Goal: Information Seeking & Learning: Learn about a topic

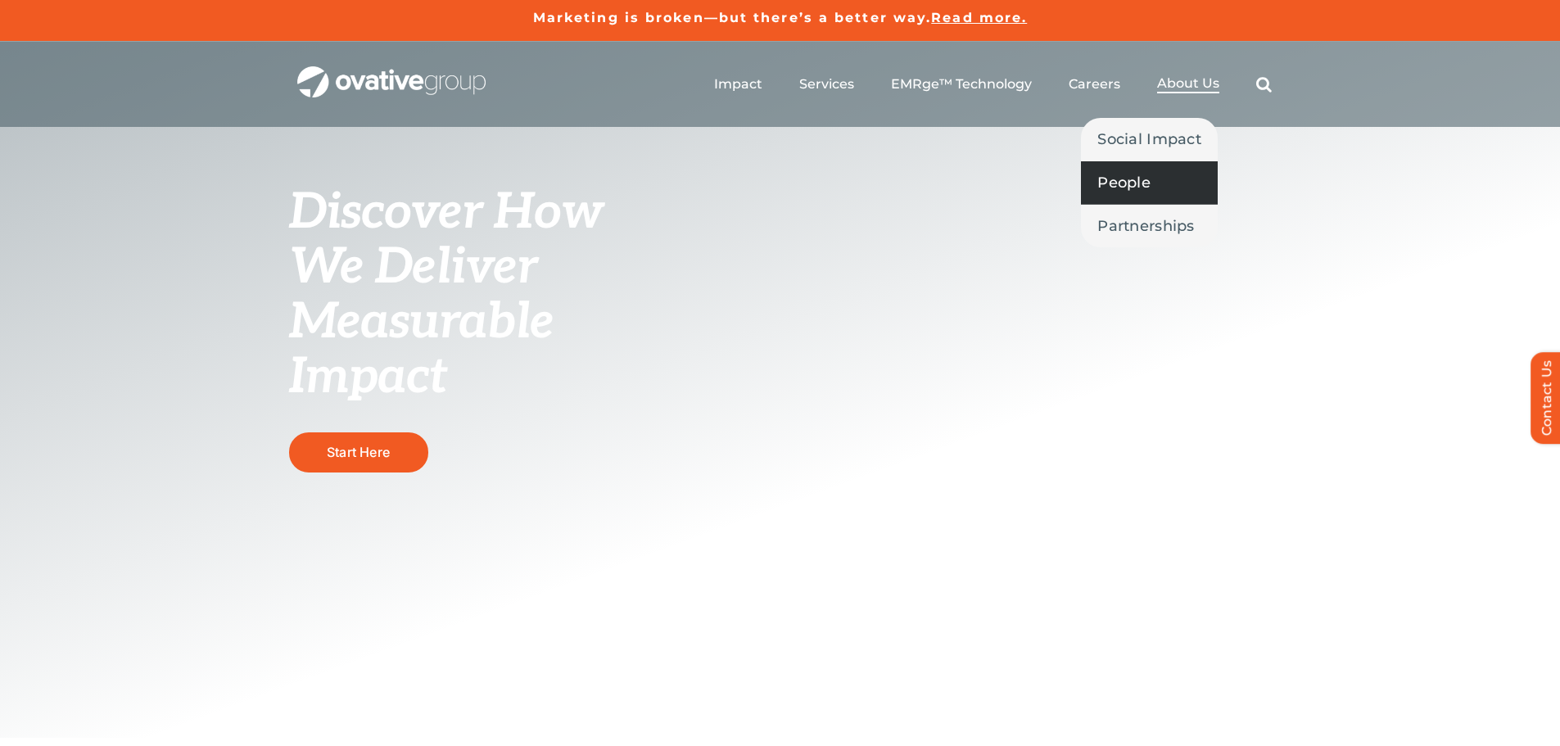
click at [1144, 187] on span "People" at bounding box center [1123, 182] width 53 height 23
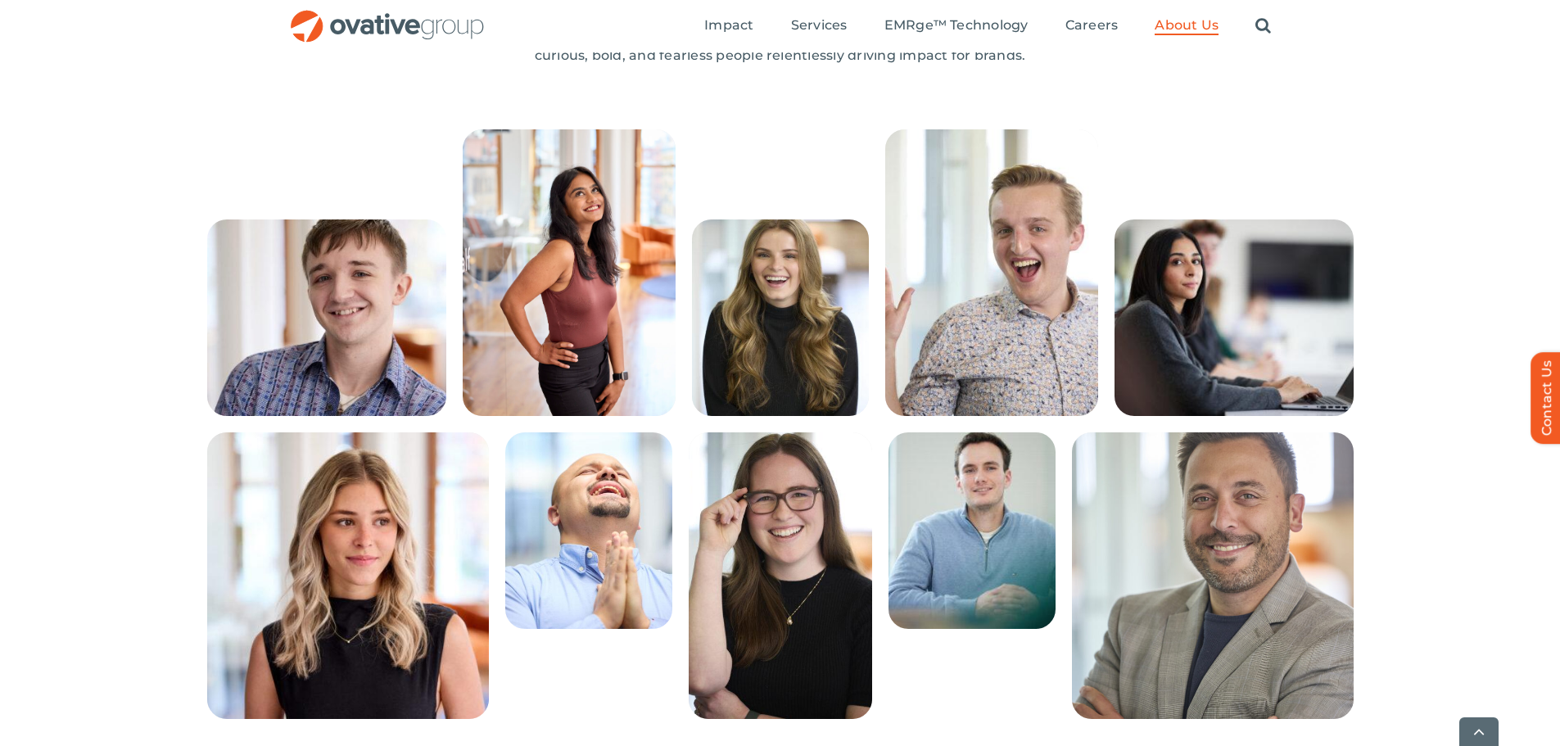
scroll to position [409, 0]
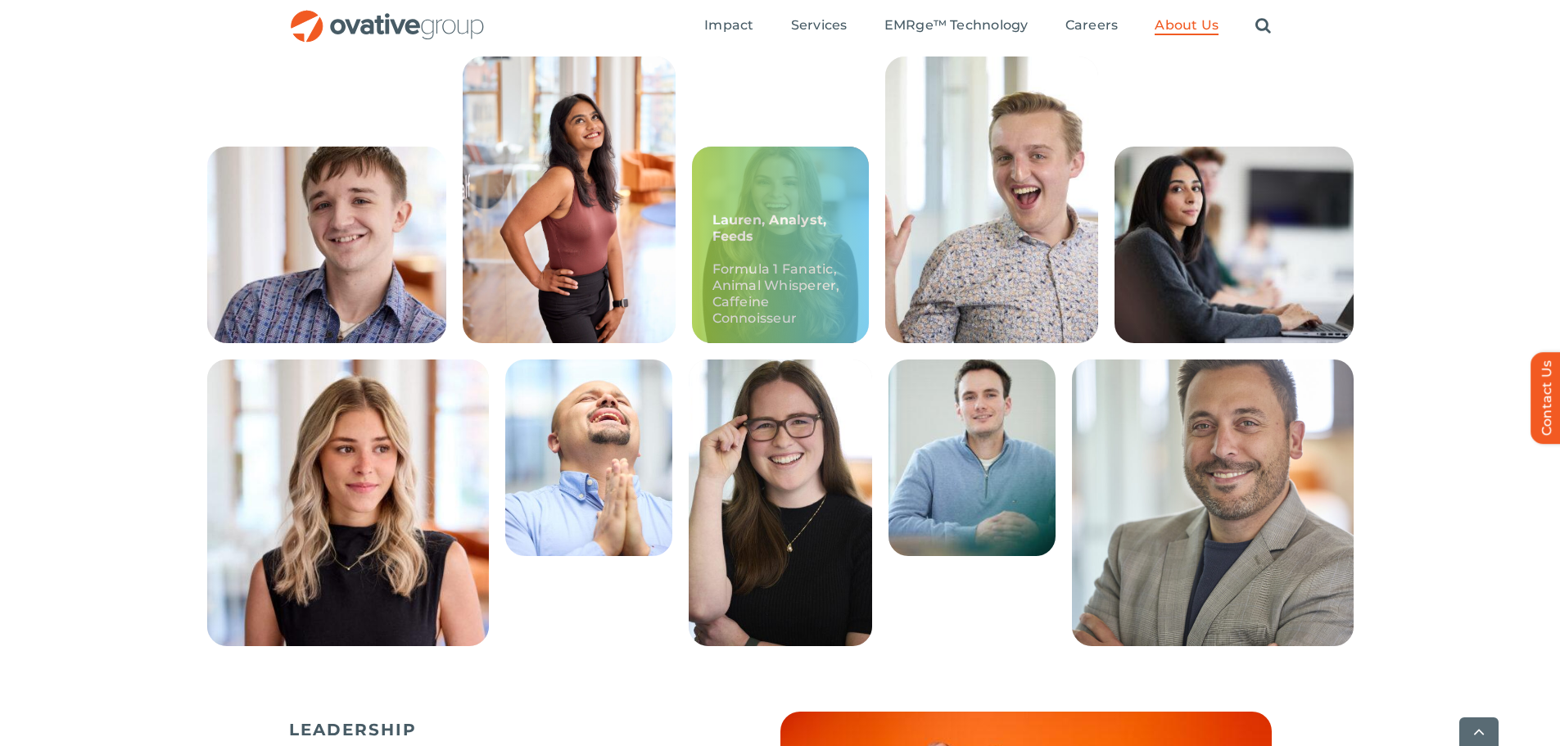
click at [815, 300] on p "Formula 1 Fanatic, Animal Whisperer, Caffeine Connoisseur" at bounding box center [780, 293] width 136 height 65
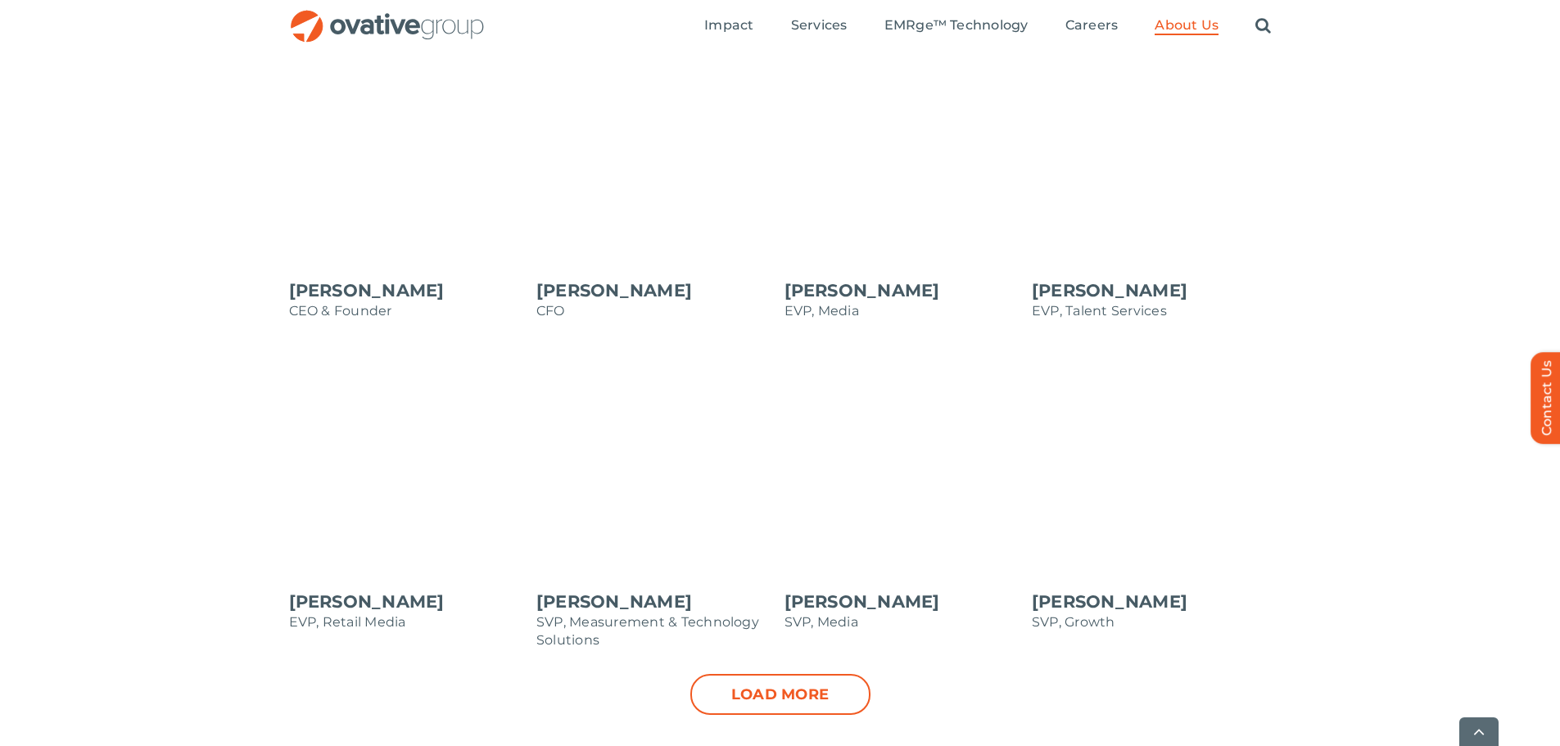
scroll to position [1556, 0]
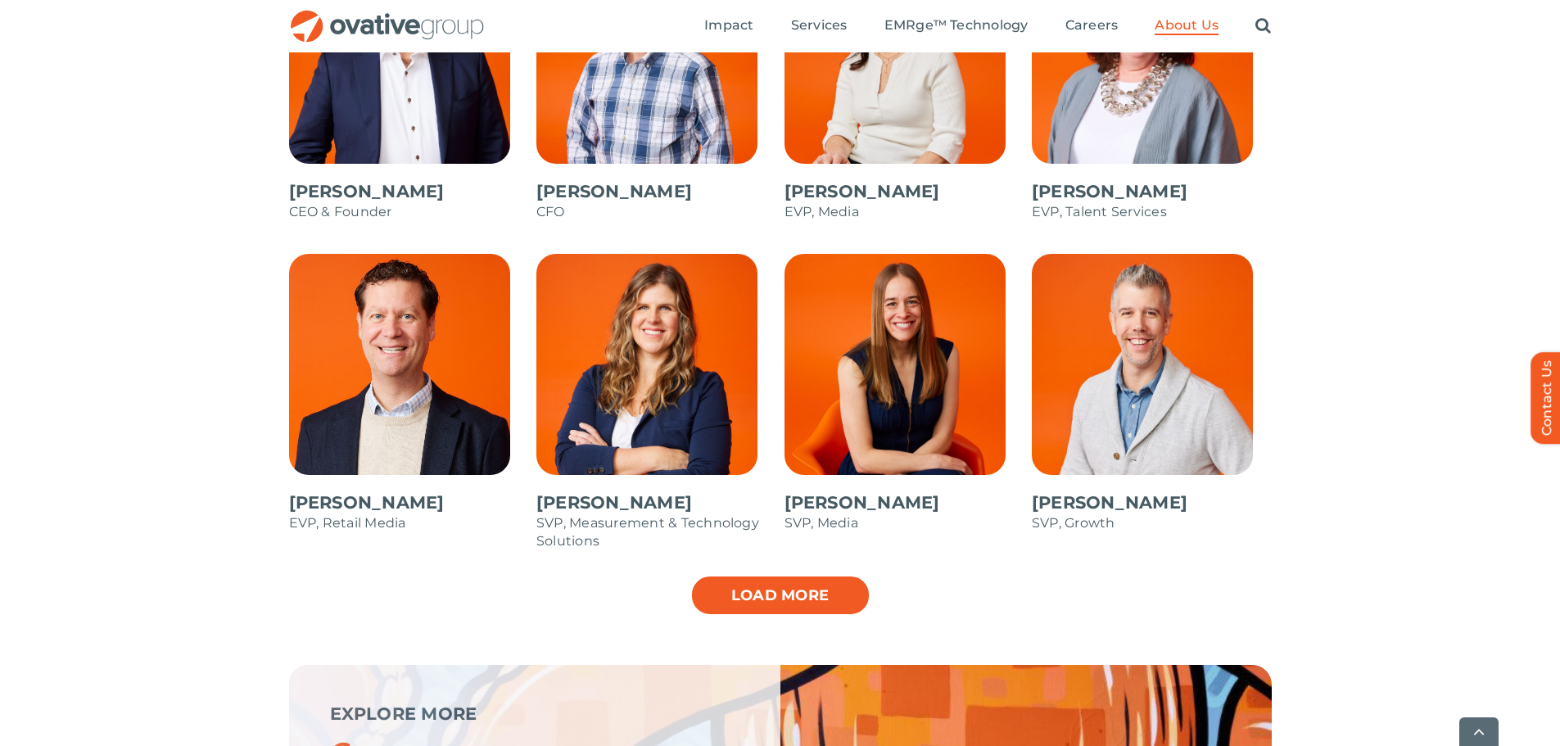
click at [775, 608] on link "Load more" at bounding box center [780, 595] width 180 height 41
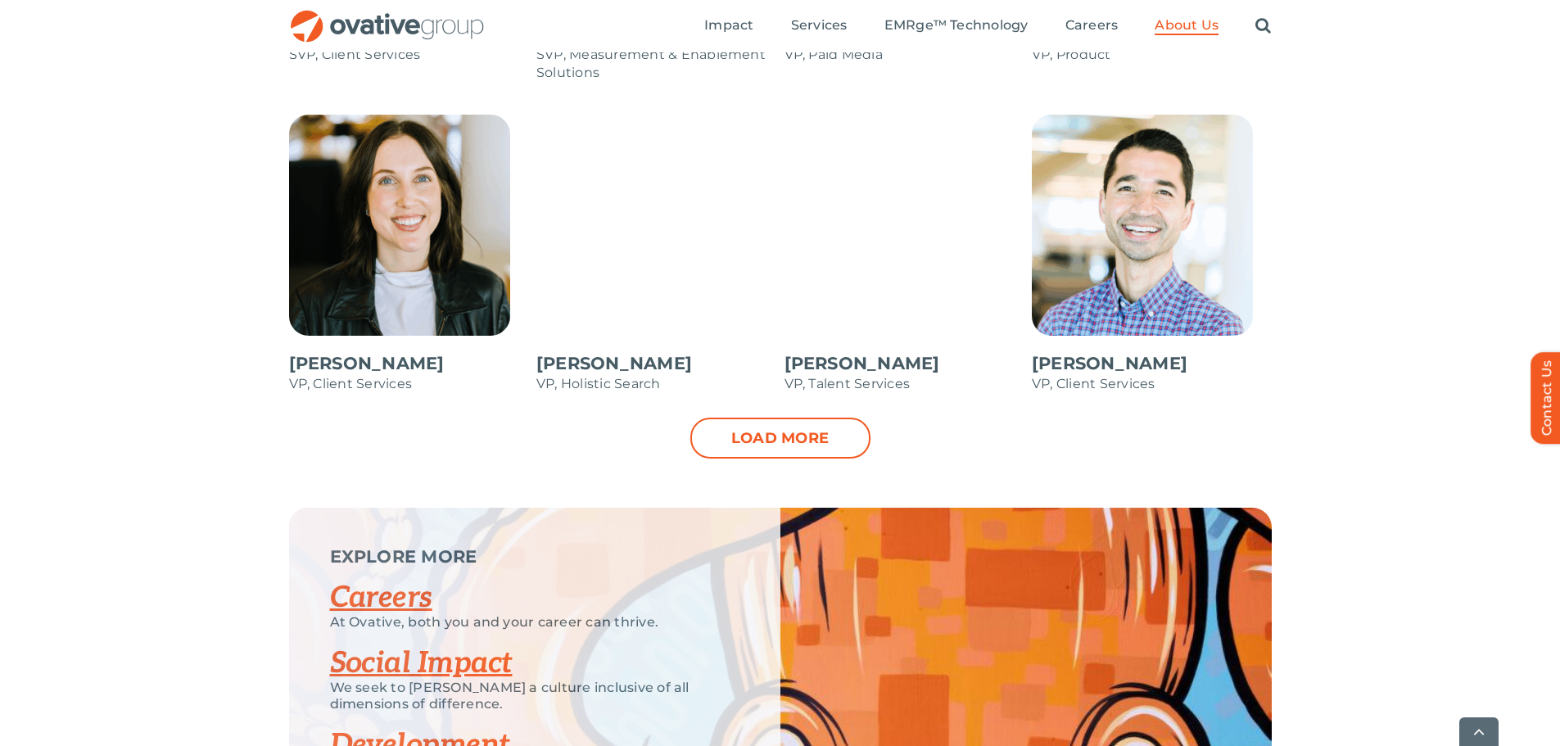
scroll to position [2374, 0]
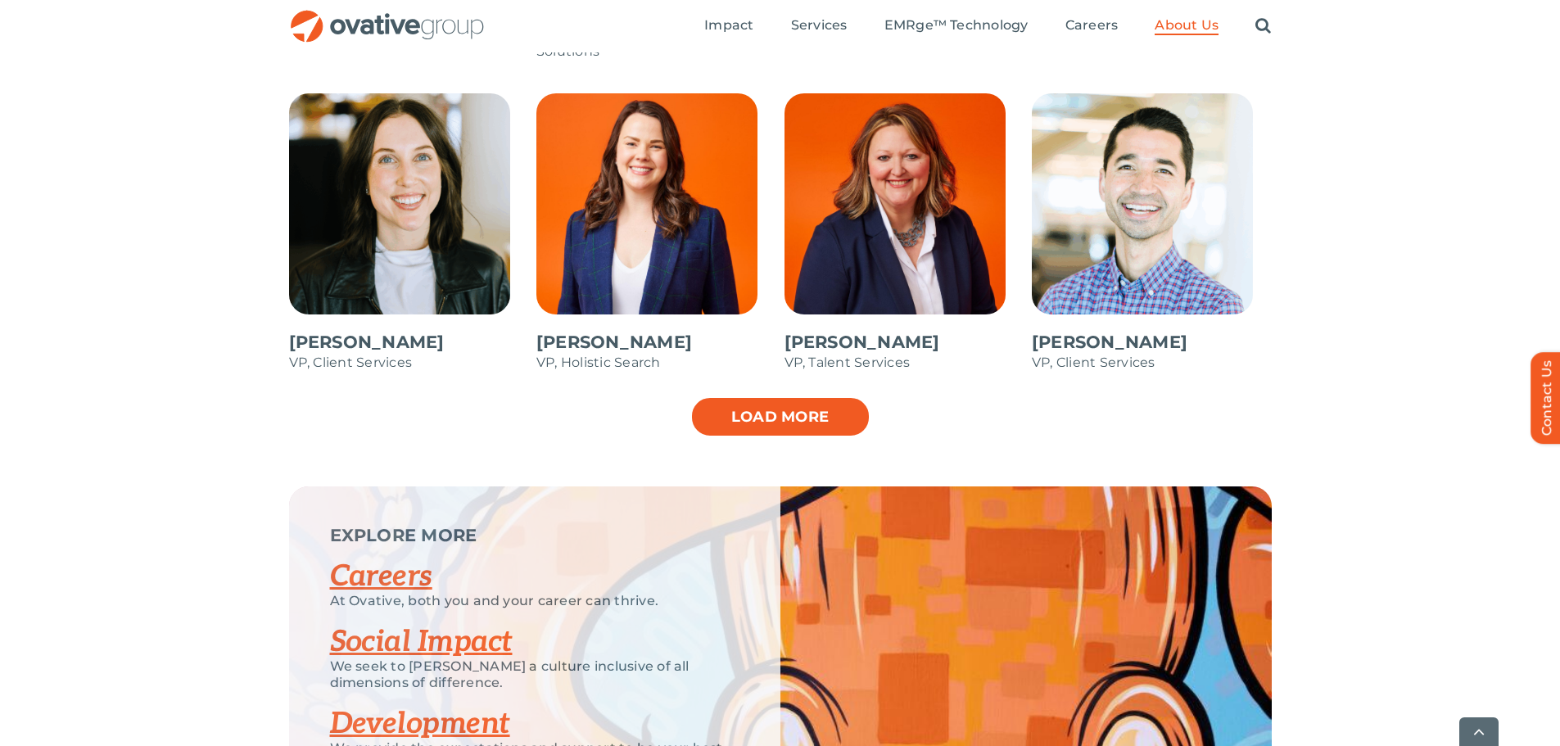
click at [760, 419] on link "Load more" at bounding box center [780, 416] width 180 height 41
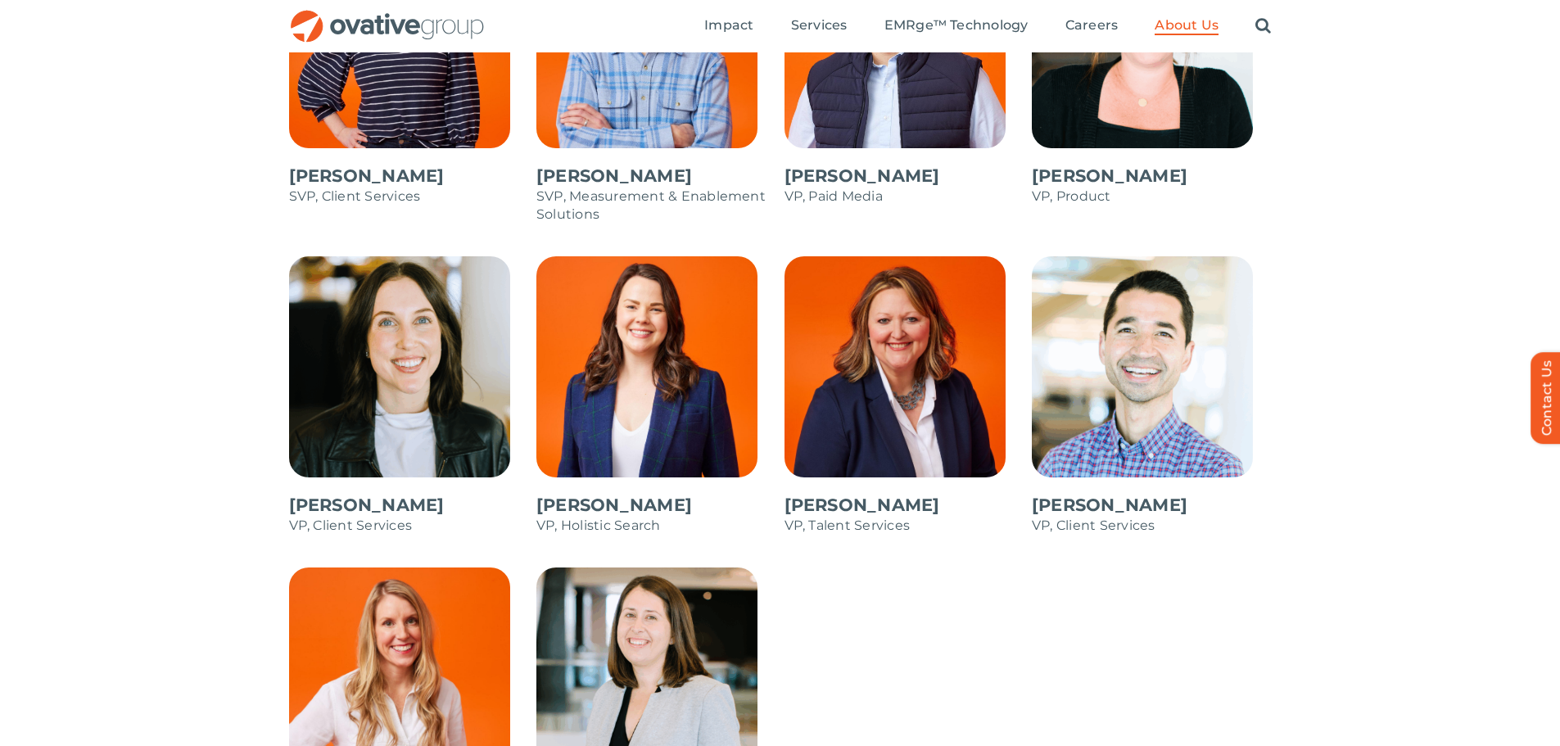
scroll to position [2211, 0]
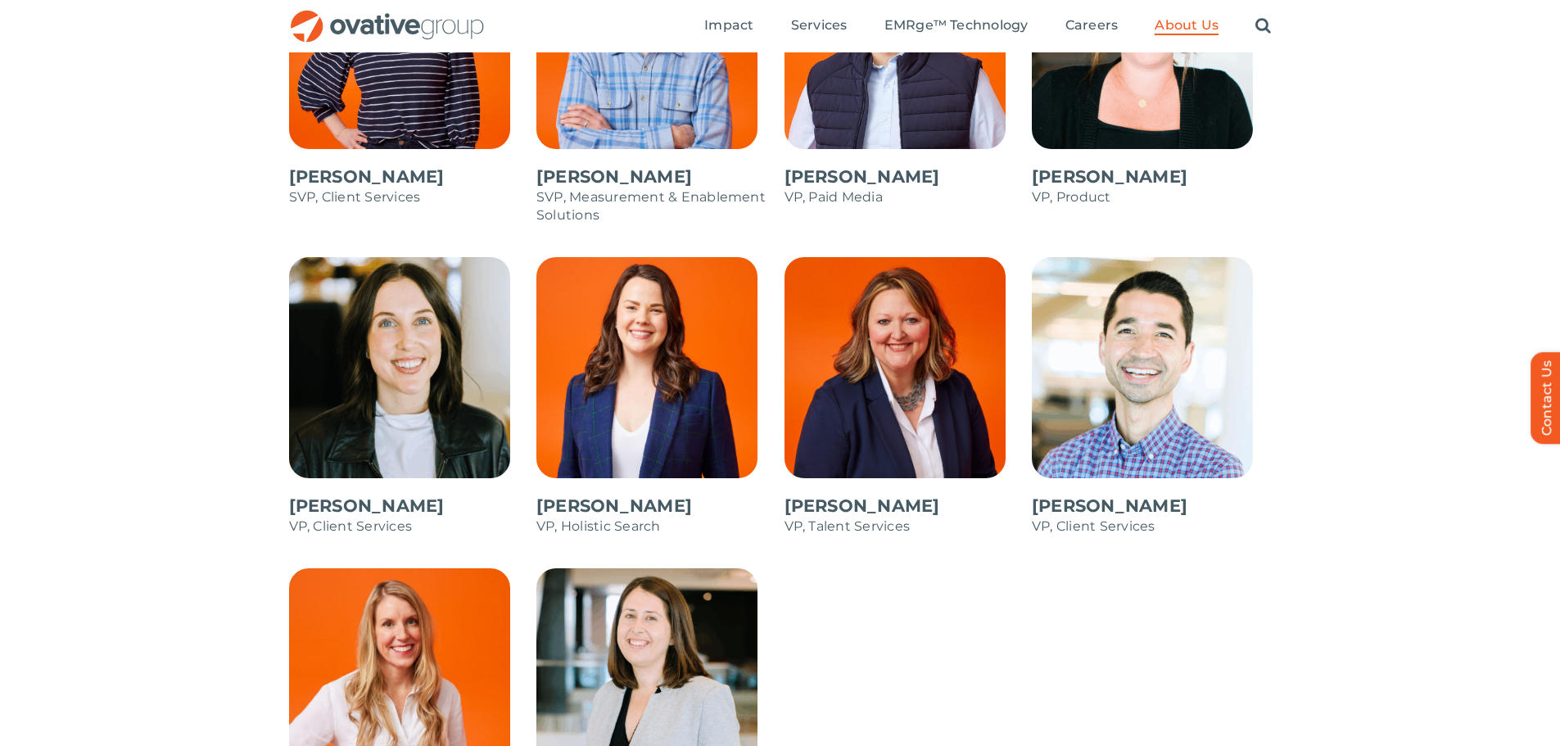
drag, startPoint x: 698, startPoint y: 364, endPoint x: 993, endPoint y: 321, distance: 298.7
drag, startPoint x: 993, startPoint y: 321, endPoint x: 1438, endPoint y: 314, distance: 444.6
click at [1441, 314] on div "Dale Nitschke CEO & Founder Steve Benson CFO Annie Zipfel EVP, Media Bonnie Gro…" at bounding box center [780, 104] width 1560 height 1633
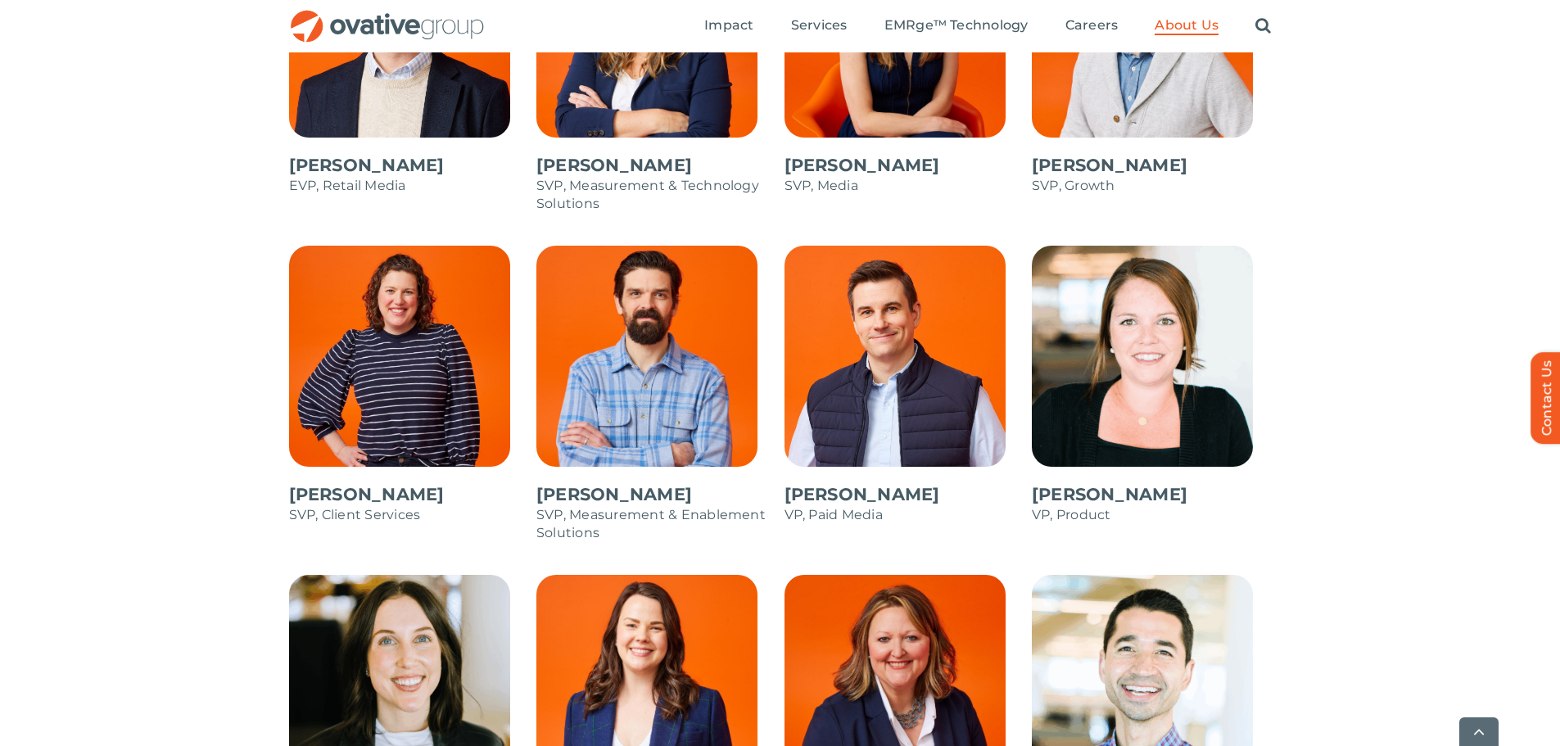
scroll to position [2129, 0]
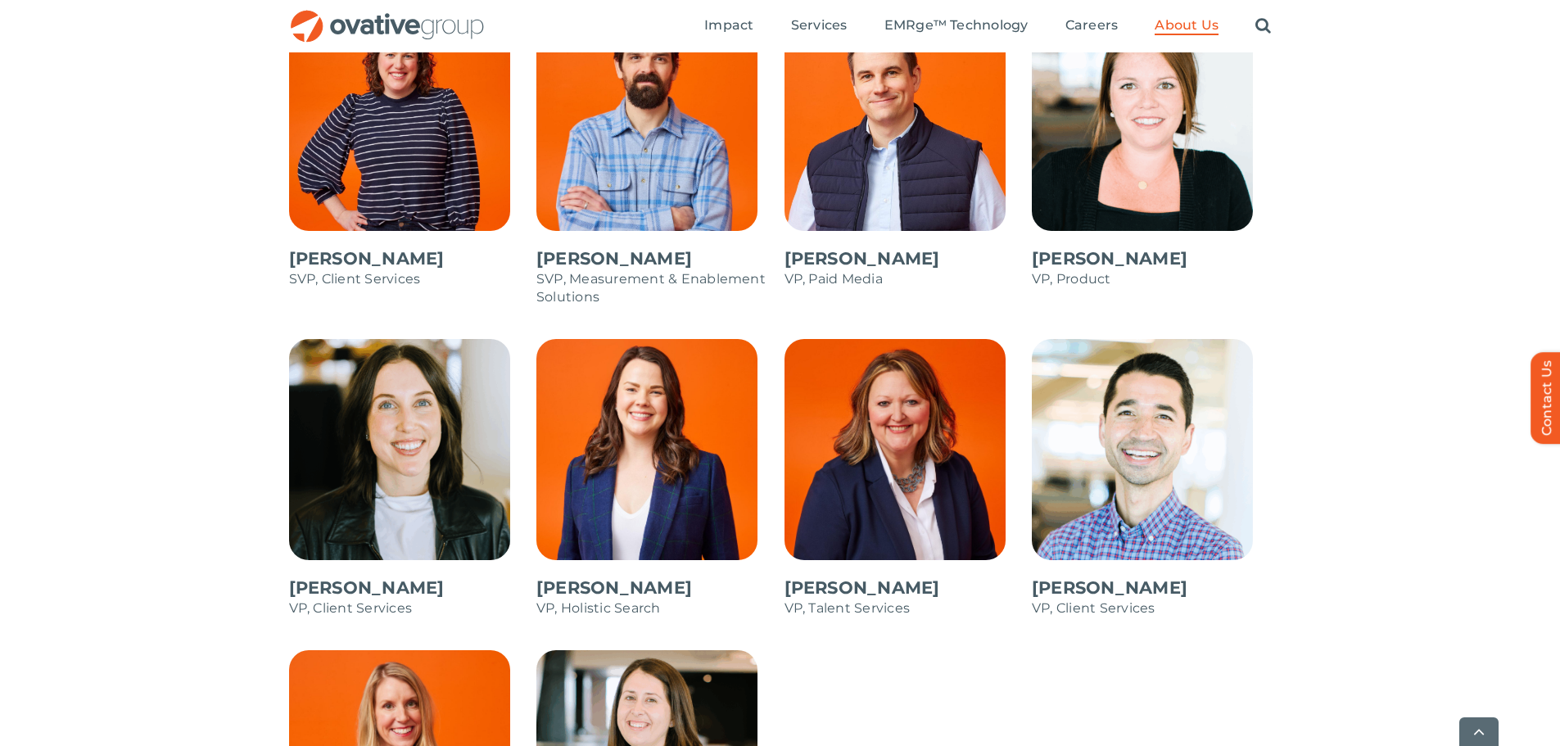
drag, startPoint x: 1216, startPoint y: 457, endPoint x: 1204, endPoint y: 457, distance: 11.5
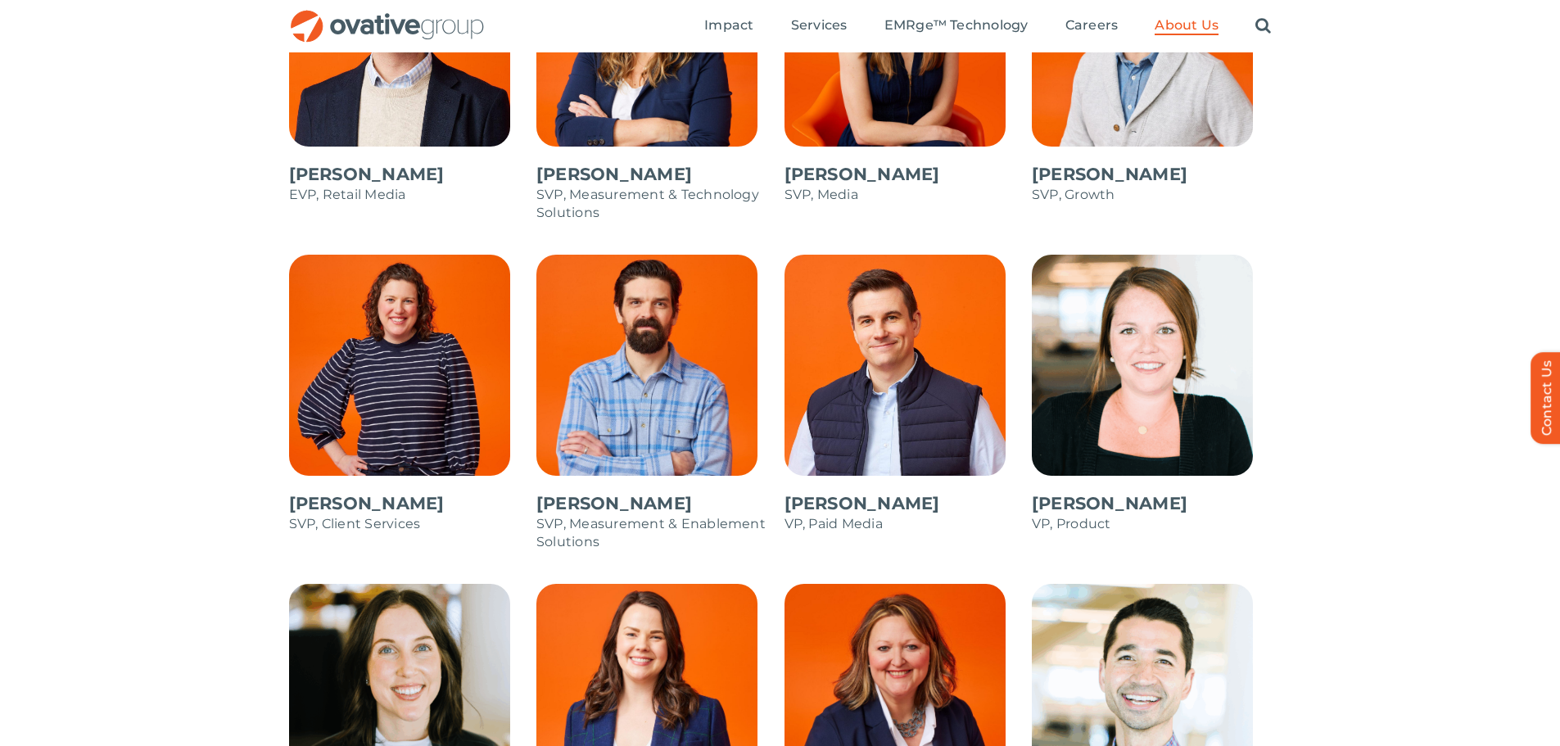
scroll to position [1719, 0]
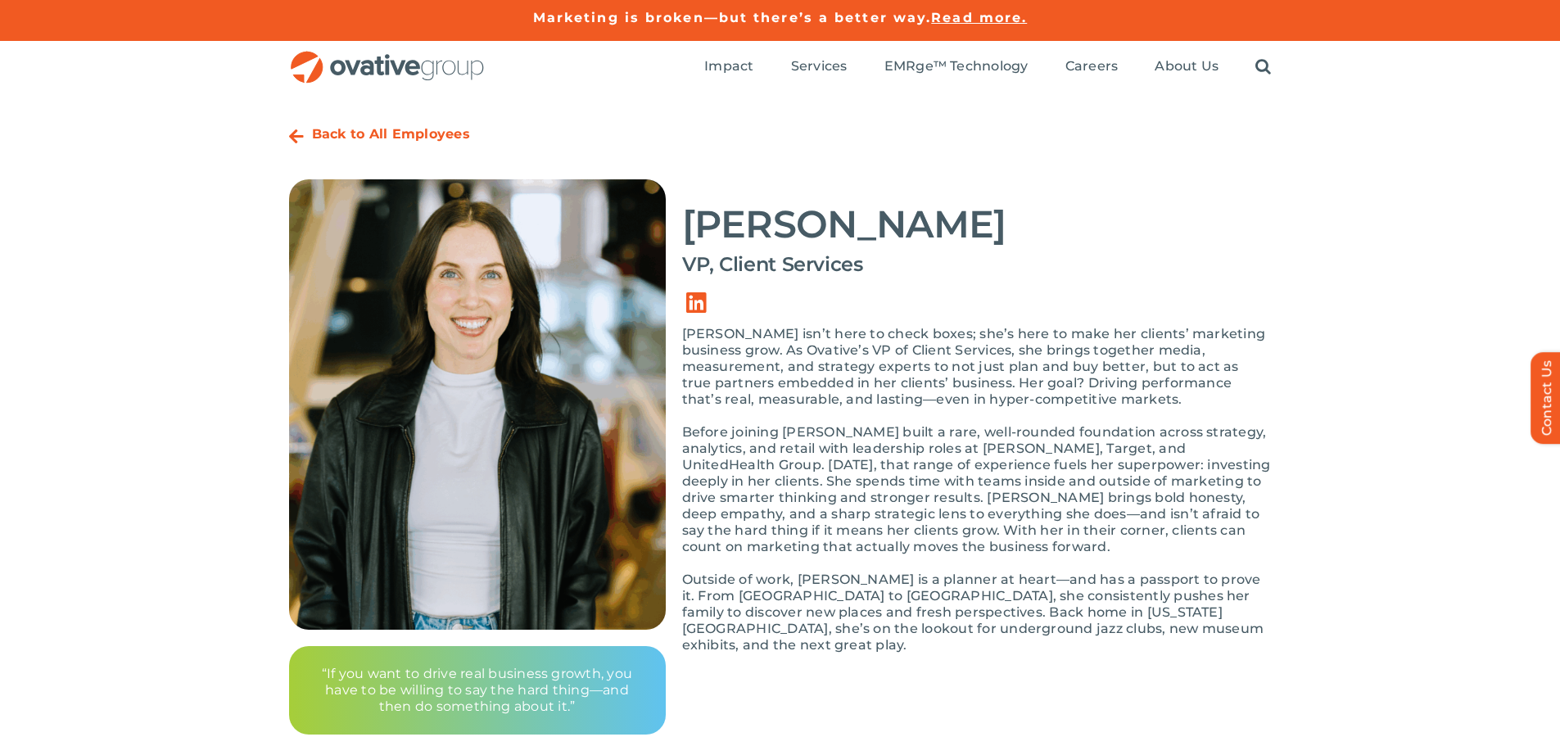
click at [996, 393] on p "Charlotte isn’t here to check boxes; she’s here to make her clients’ marketing …" at bounding box center [976, 367] width 589 height 82
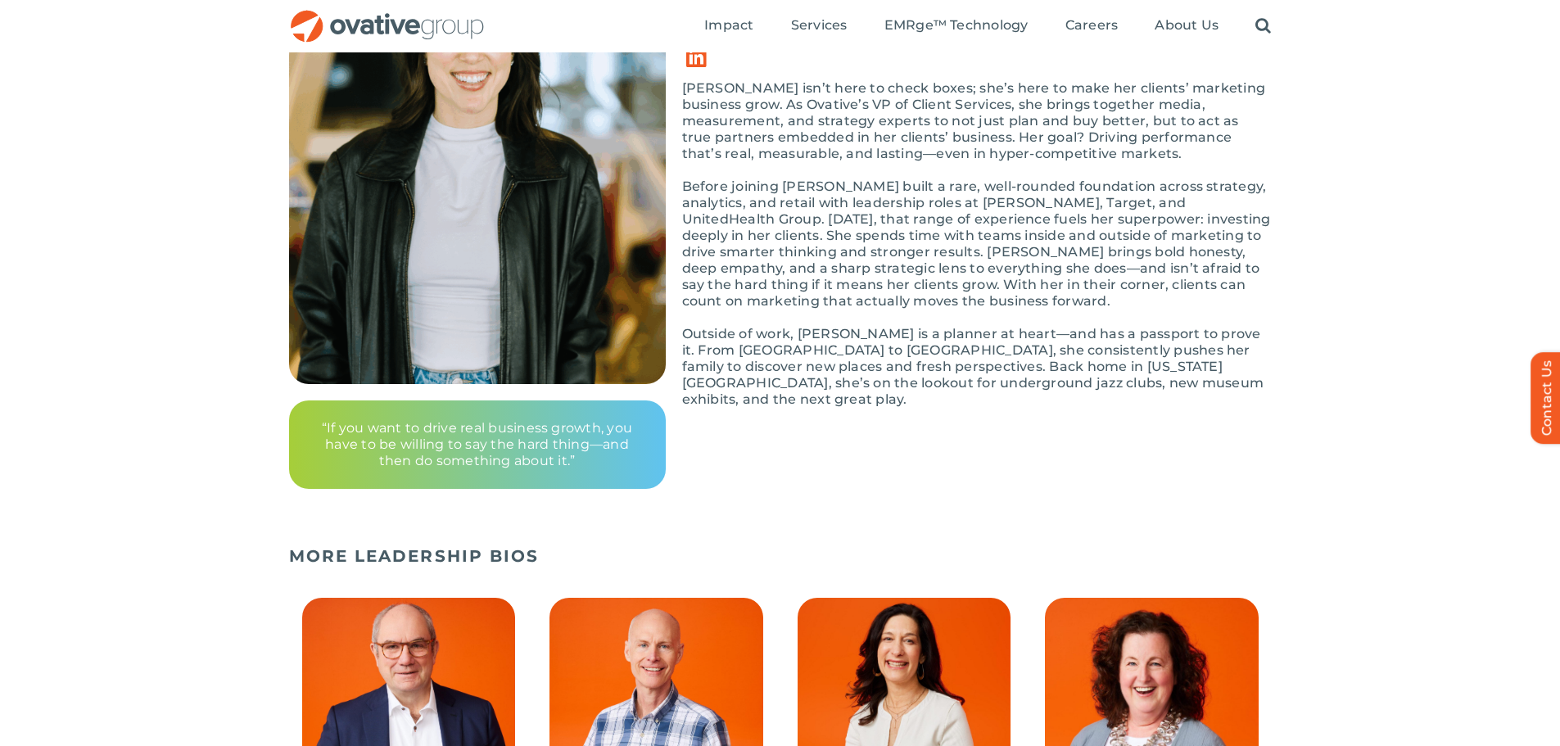
scroll to position [164, 0]
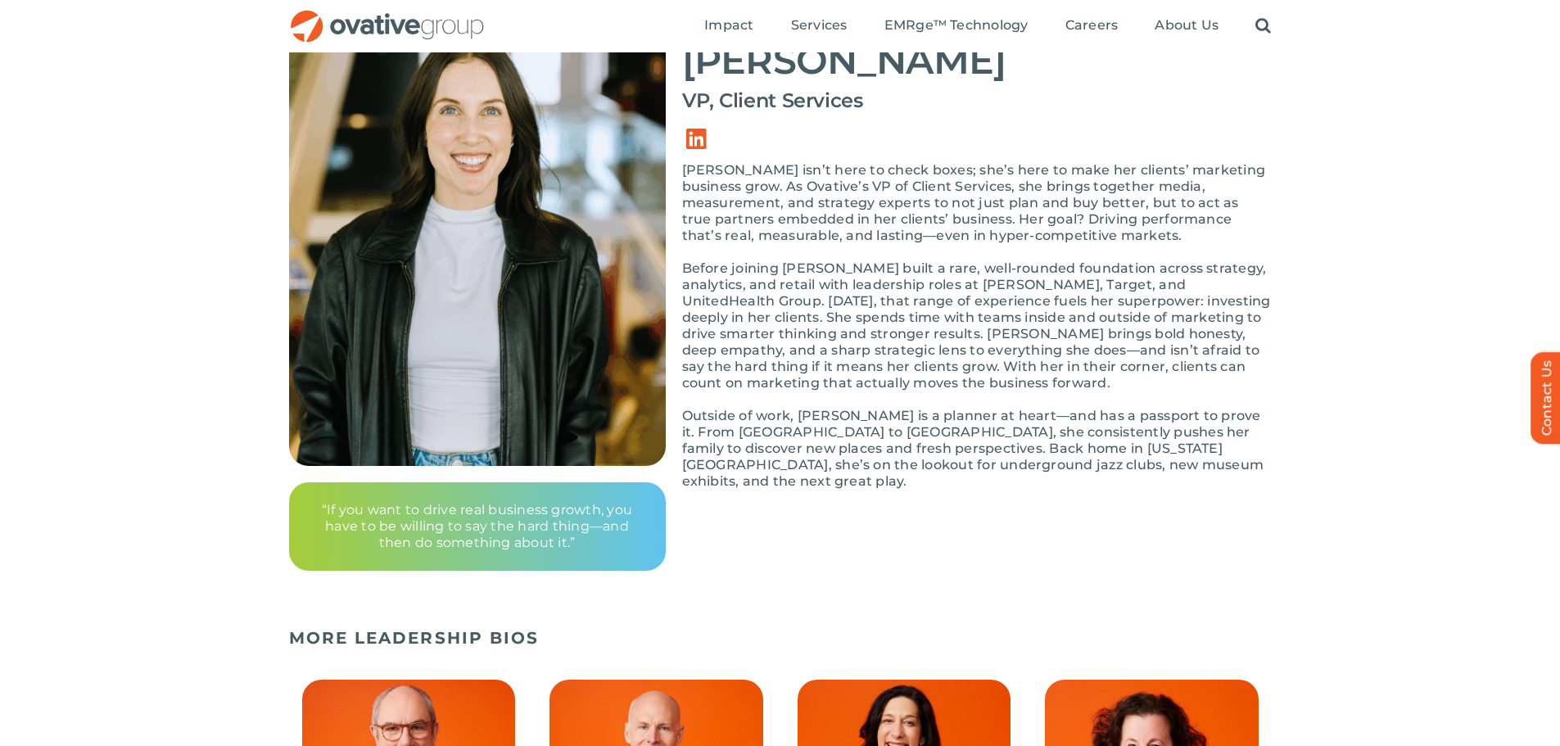
click at [992, 395] on div "Charlotte isn’t here to check boxes; she’s here to make her clients’ marketing …" at bounding box center [976, 334] width 589 height 344
click at [1091, 367] on p "Before joining Ovative, Charlotte built a rare, well-rounded foundation across …" at bounding box center [976, 325] width 589 height 131
click at [951, 368] on p "Before joining Ovative, Charlotte built a rare, well-rounded foundation across …" at bounding box center [976, 325] width 589 height 131
click at [1049, 382] on p "Before joining Ovative, Charlotte built a rare, well-rounded foundation across …" at bounding box center [976, 325] width 589 height 131
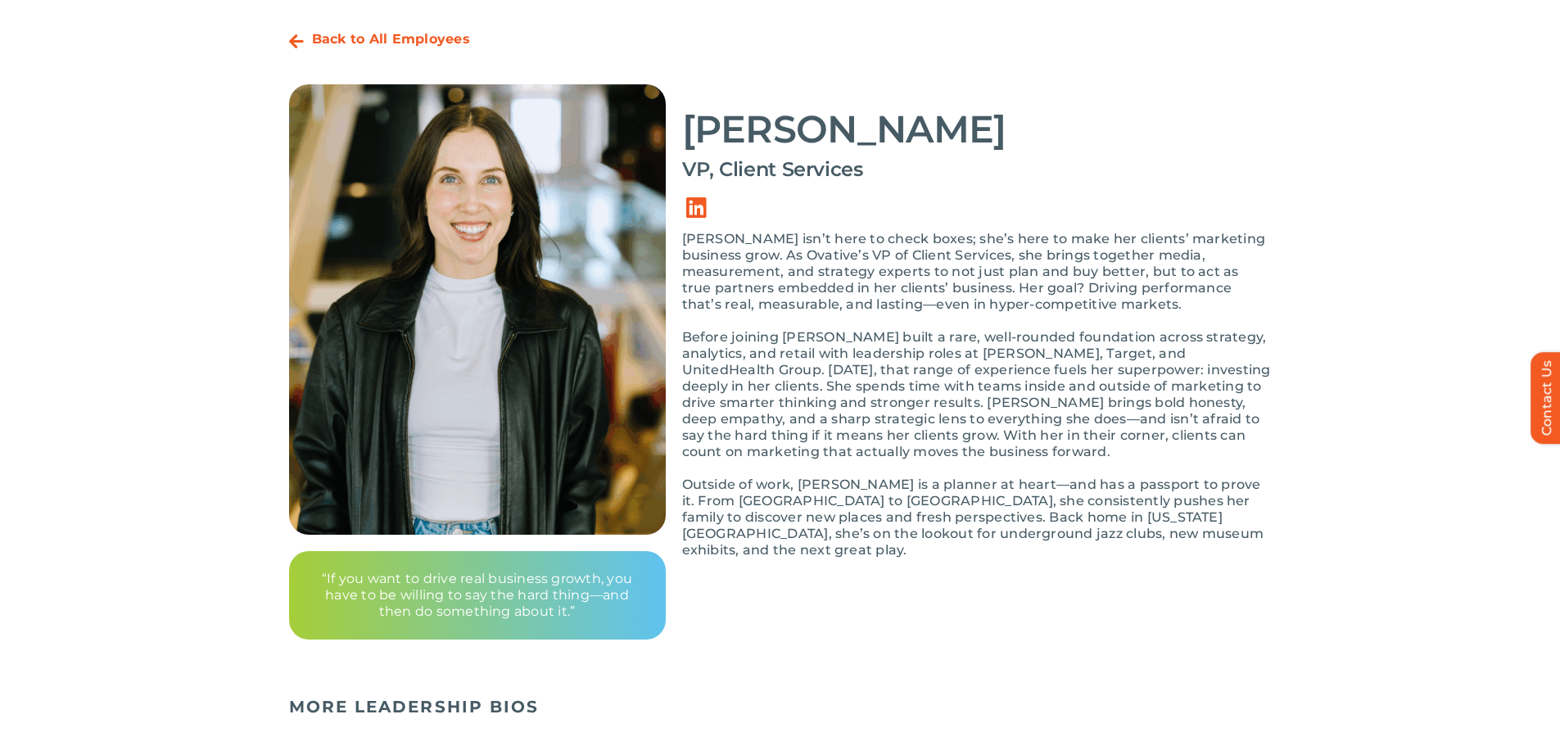
scroll to position [0, 0]
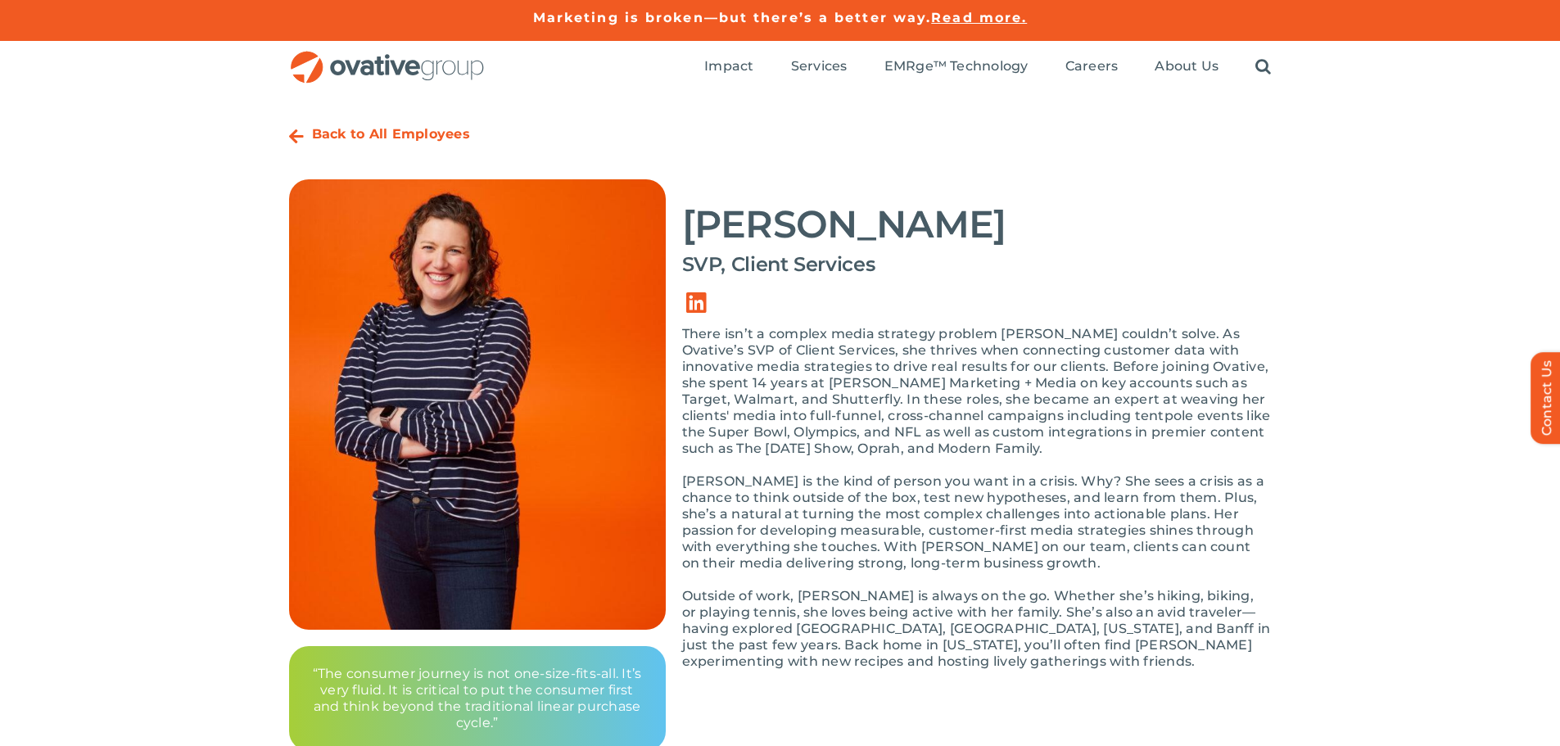
click at [1158, 396] on p "There isn’t a complex media strategy problem Shannon couldn’t solve. As Ovative…" at bounding box center [976, 391] width 589 height 131
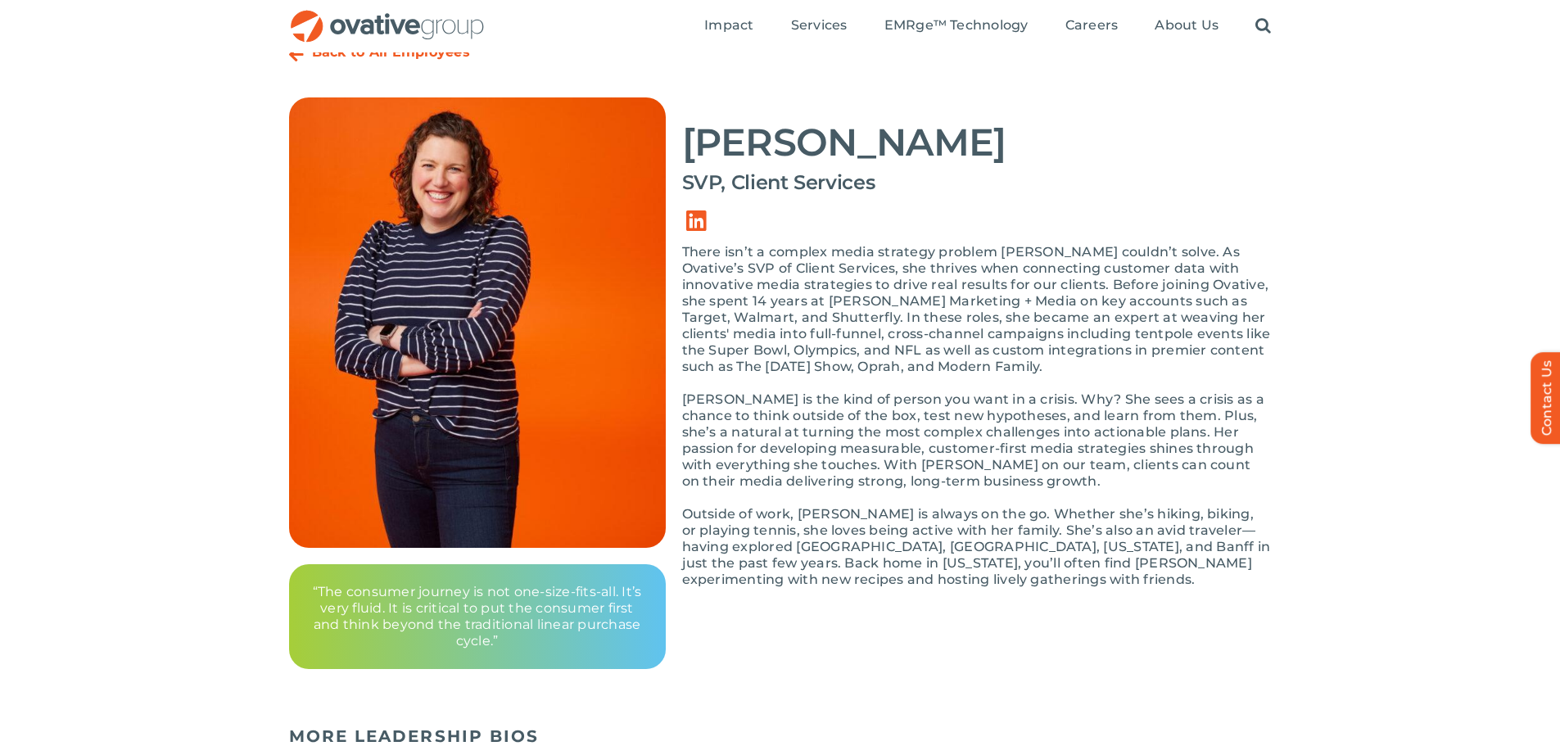
scroll to position [164, 0]
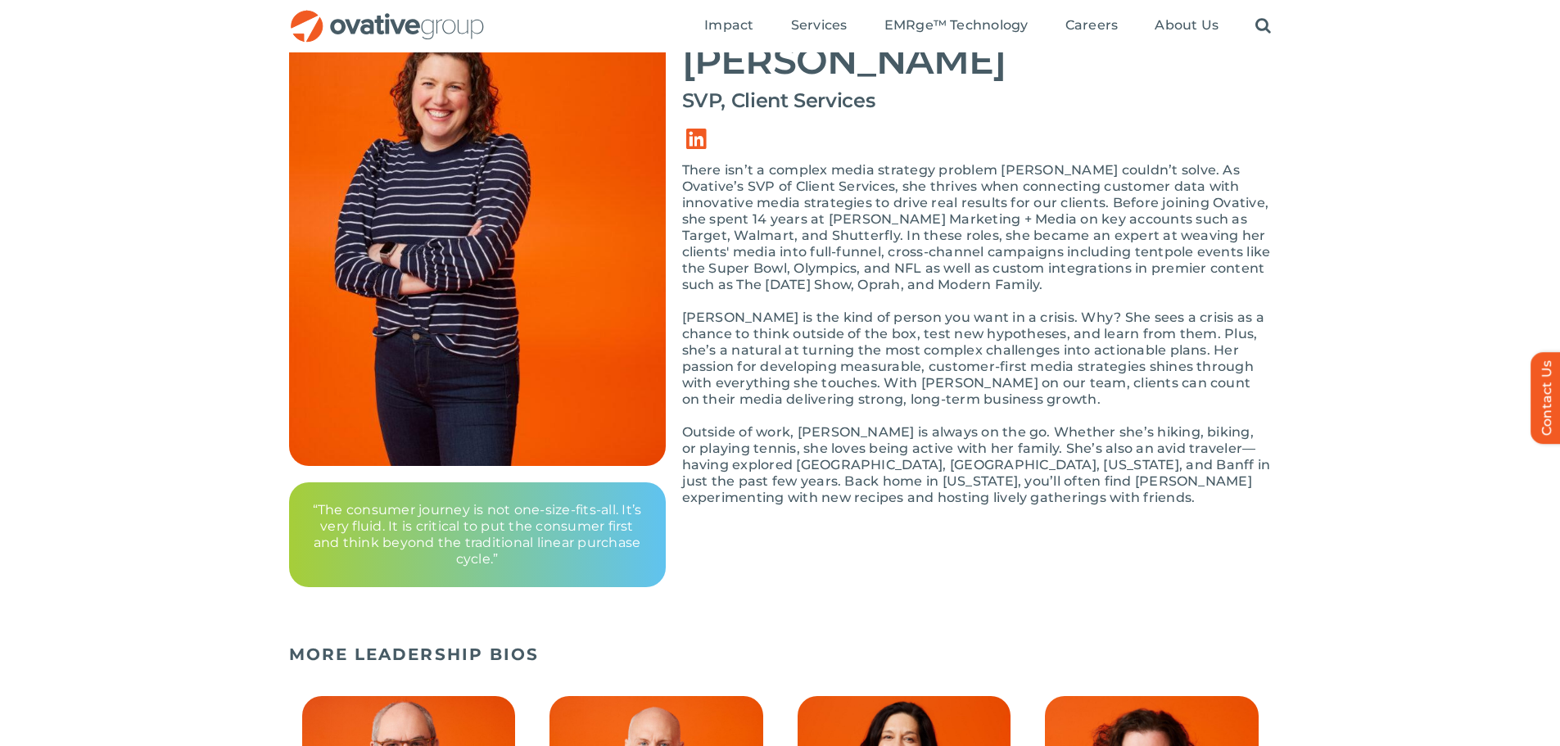
click at [1150, 440] on p "Outside of work, Shannon is always on the go. Whether she’s hiking, biking, or …" at bounding box center [976, 465] width 589 height 82
click at [1214, 399] on p "Shannon is the kind of person you want in a crisis. Why? She sees a crisis as a…" at bounding box center [976, 358] width 589 height 98
click at [984, 392] on p "Shannon is the kind of person you want in a crisis. Why? She sees a crisis as a…" at bounding box center [976, 358] width 589 height 98
click at [1093, 390] on p "Shannon is the kind of person you want in a crisis. Why? She sees a crisis as a…" at bounding box center [976, 358] width 589 height 98
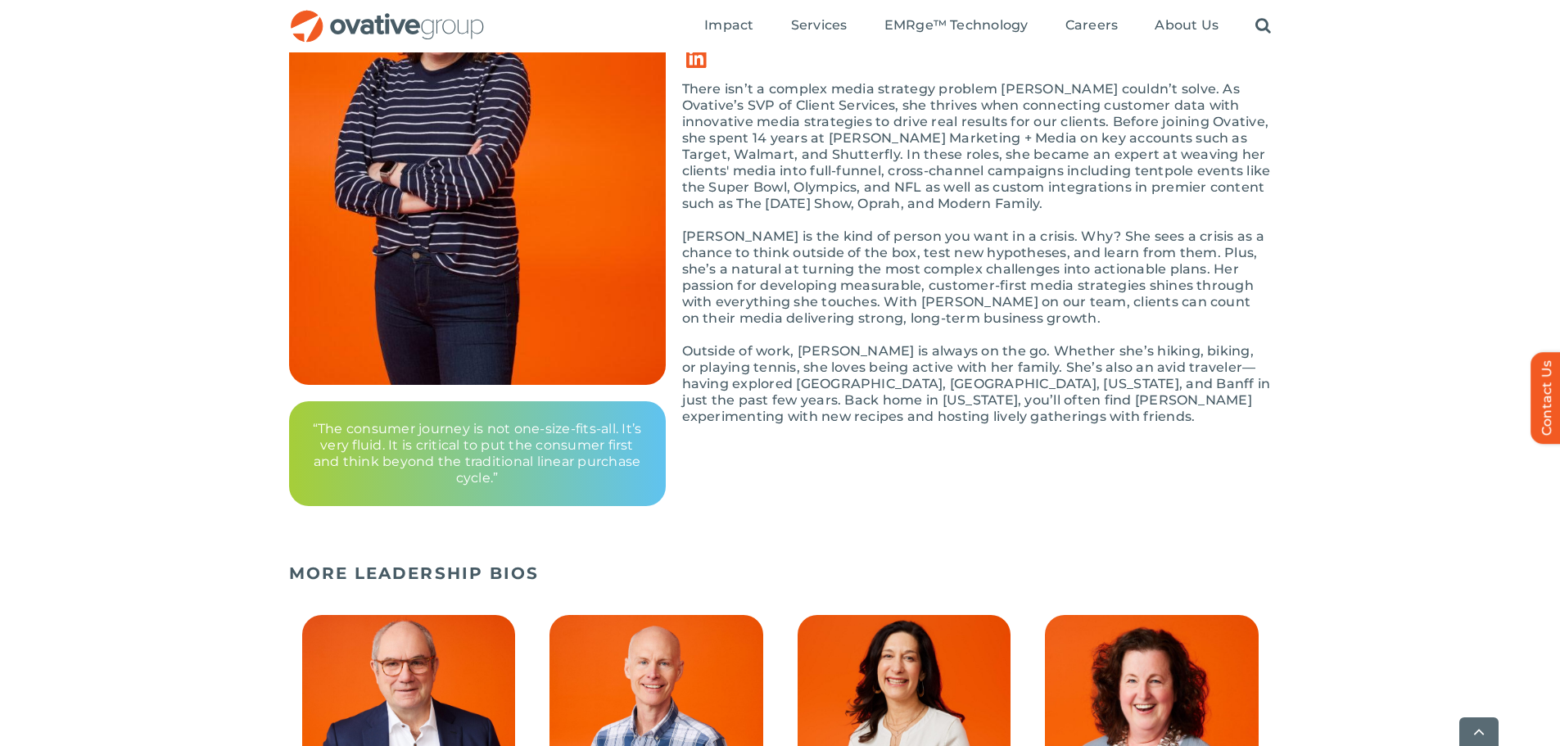
scroll to position [246, 0]
click at [1073, 389] on p "Outside of work, Shannon is always on the go. Whether she’s hiking, biking, or …" at bounding box center [976, 383] width 589 height 82
click at [716, 371] on p "Outside of work, Shannon is always on the go. Whether she’s hiking, biking, or …" at bounding box center [976, 383] width 589 height 82
click at [812, 373] on p "Outside of work, Shannon is always on the go. Whether she’s hiking, biking, or …" at bounding box center [976, 383] width 589 height 82
click at [942, 423] on p "Outside of work, Shannon is always on the go. Whether she’s hiking, biking, or …" at bounding box center [976, 383] width 589 height 82
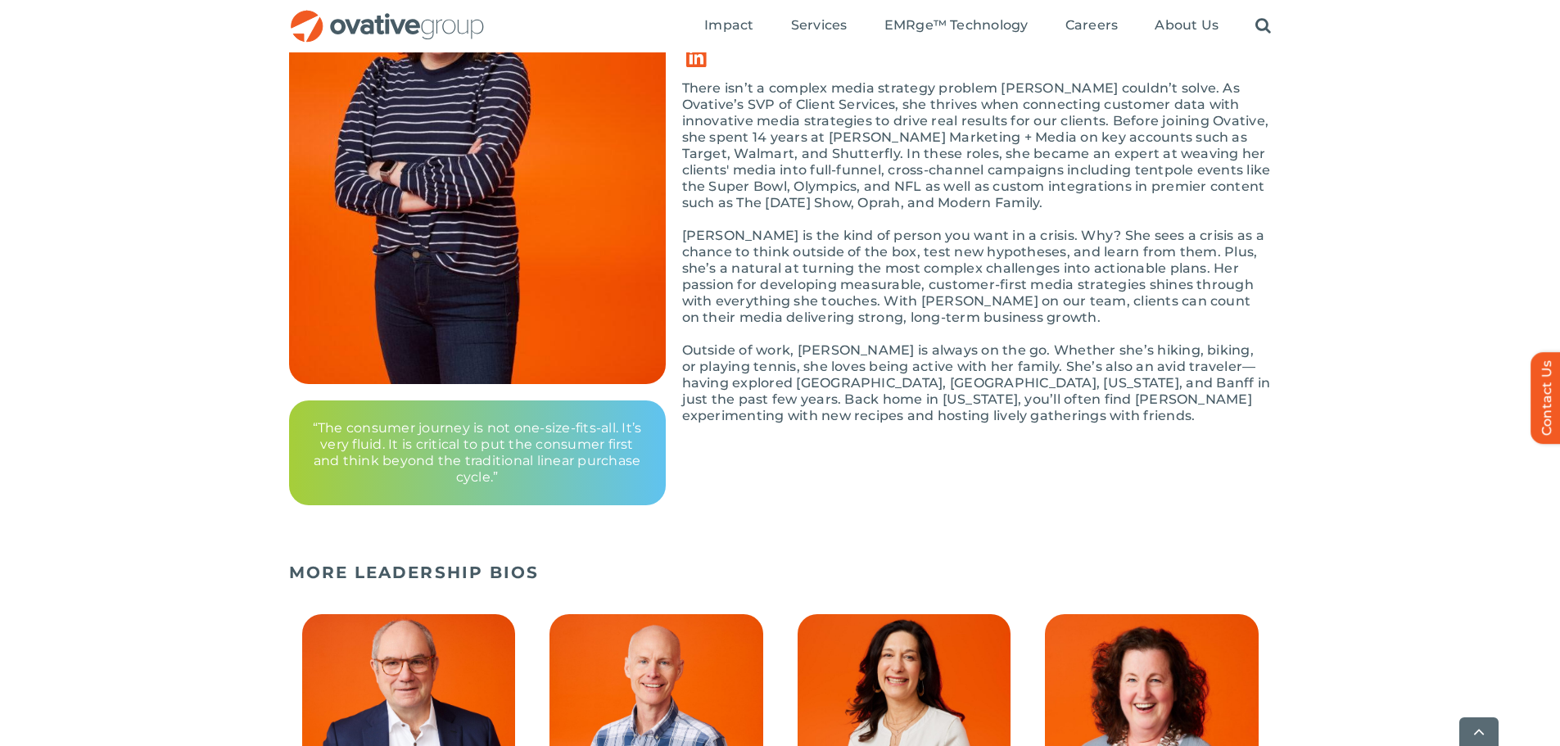
click at [986, 420] on p "Outside of work, Shannon is always on the go. Whether she’s hiking, biking, or …" at bounding box center [976, 383] width 589 height 82
click at [983, 420] on p "Outside of work, Shannon is always on the go. Whether she’s hiking, biking, or …" at bounding box center [976, 383] width 589 height 82
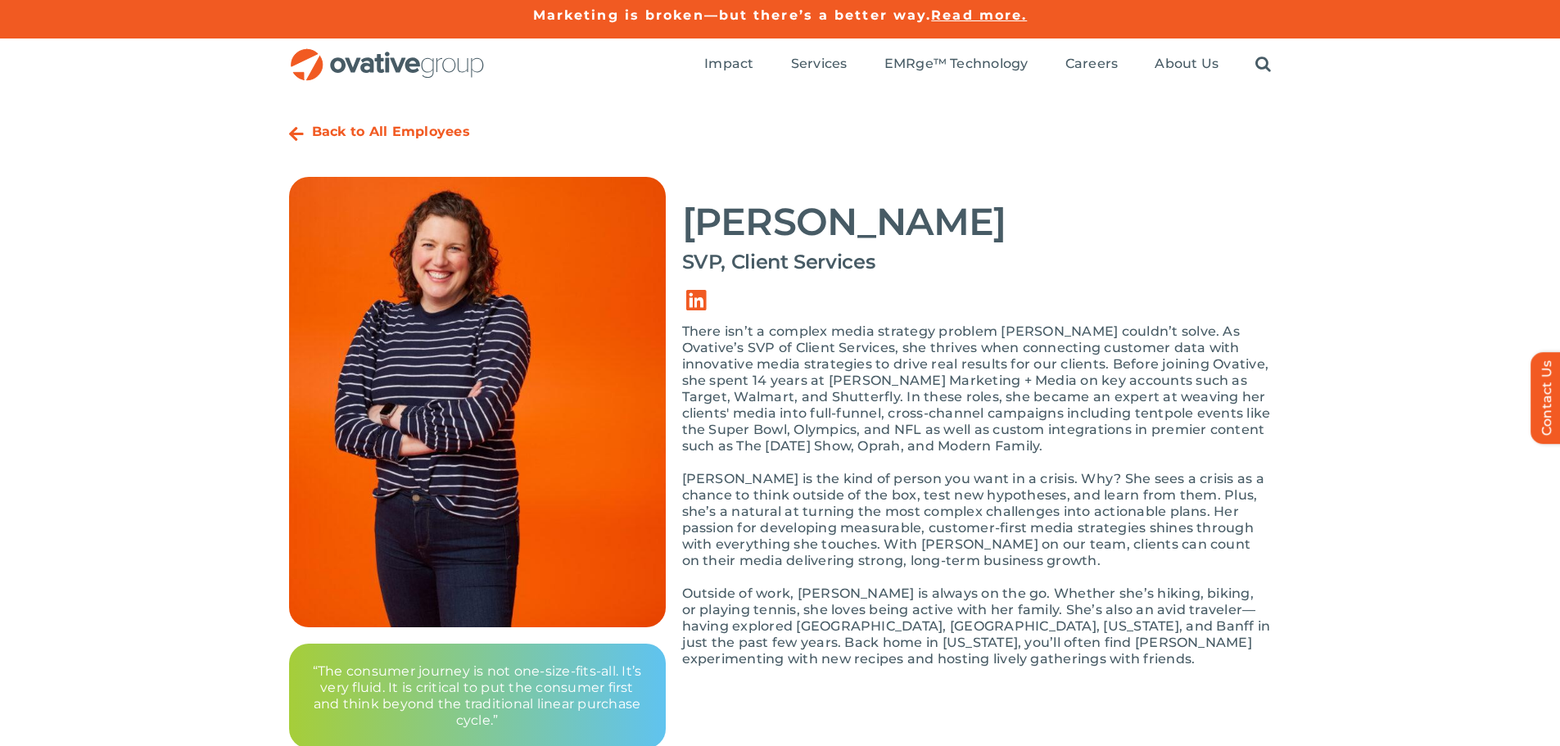
scroll to position [0, 0]
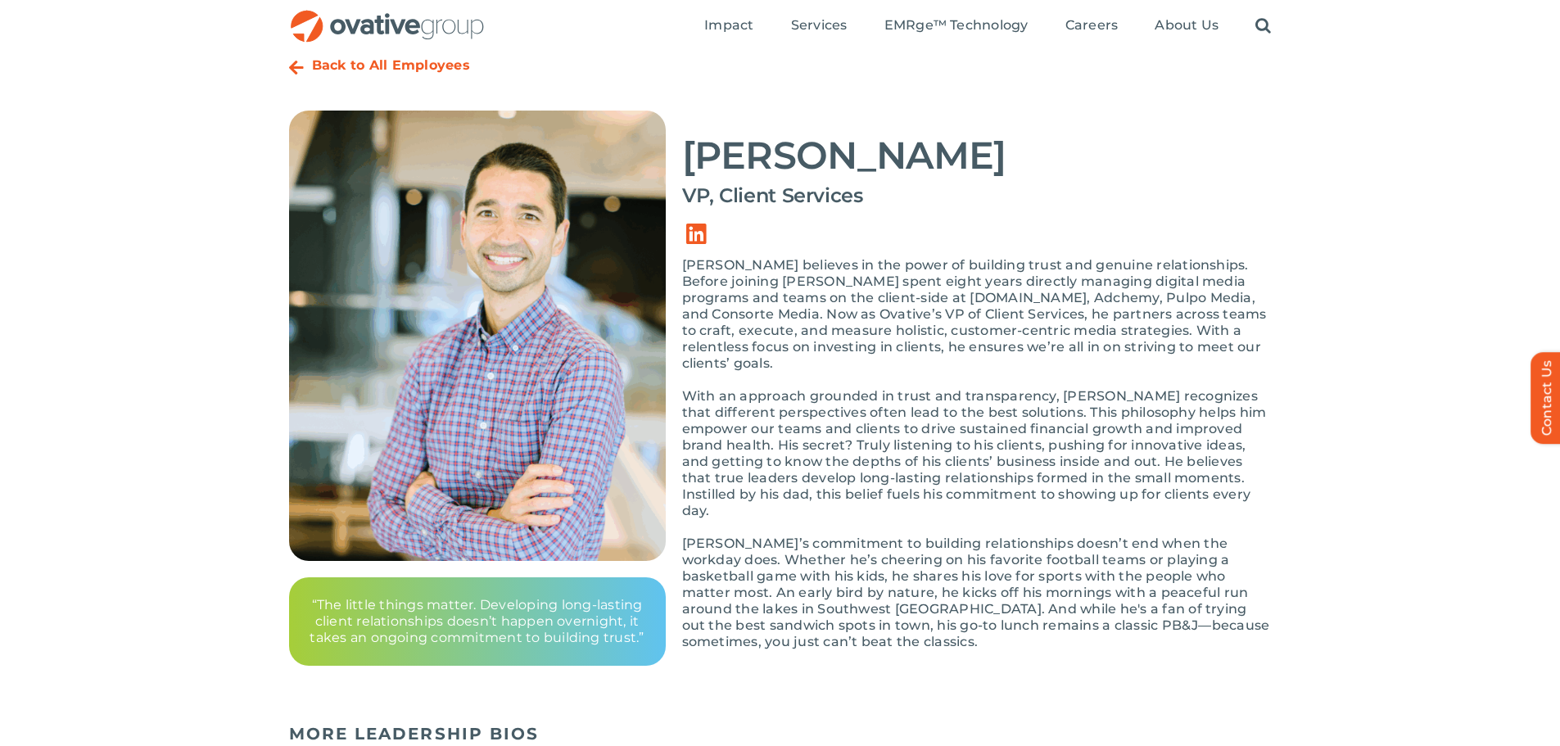
scroll to position [164, 0]
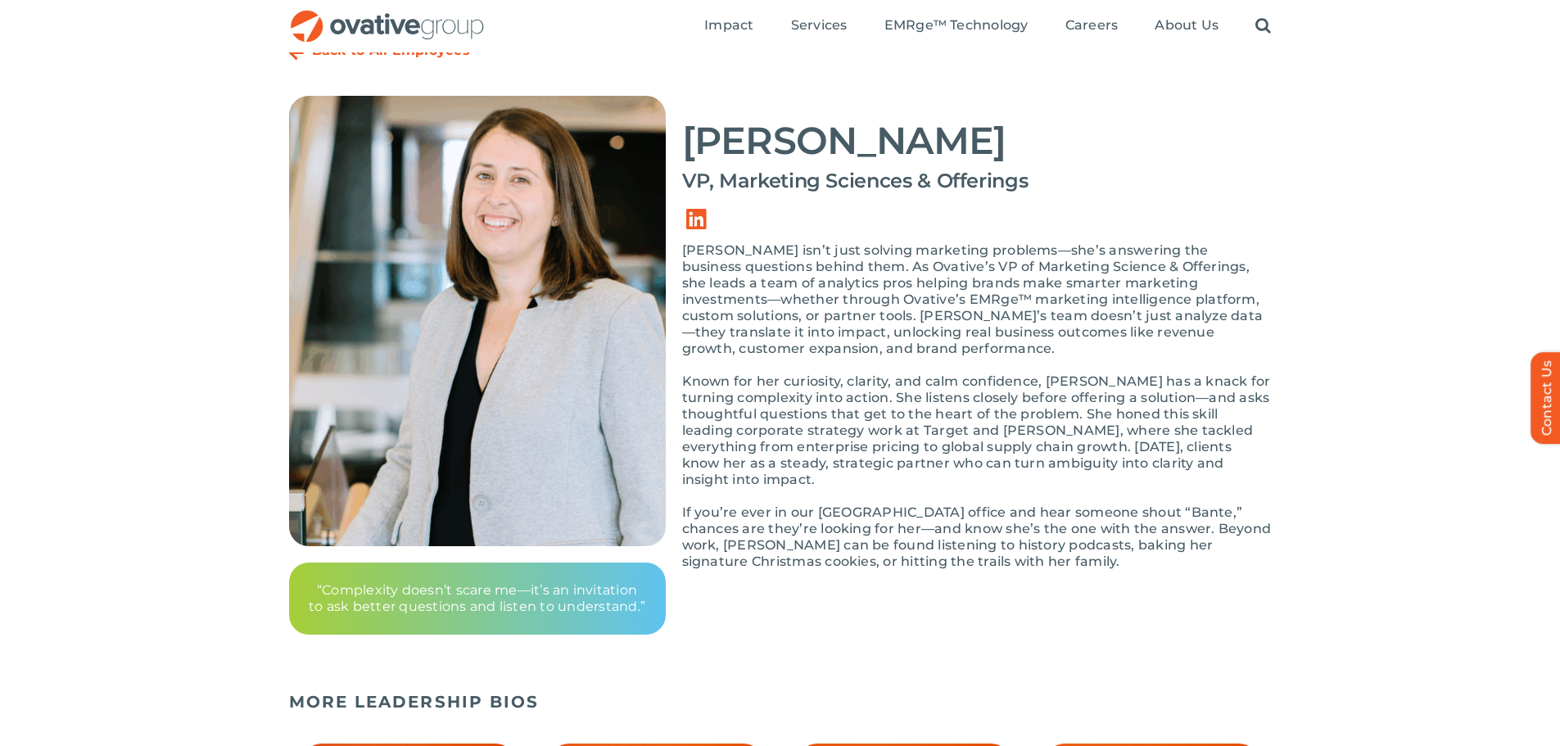
scroll to position [164, 0]
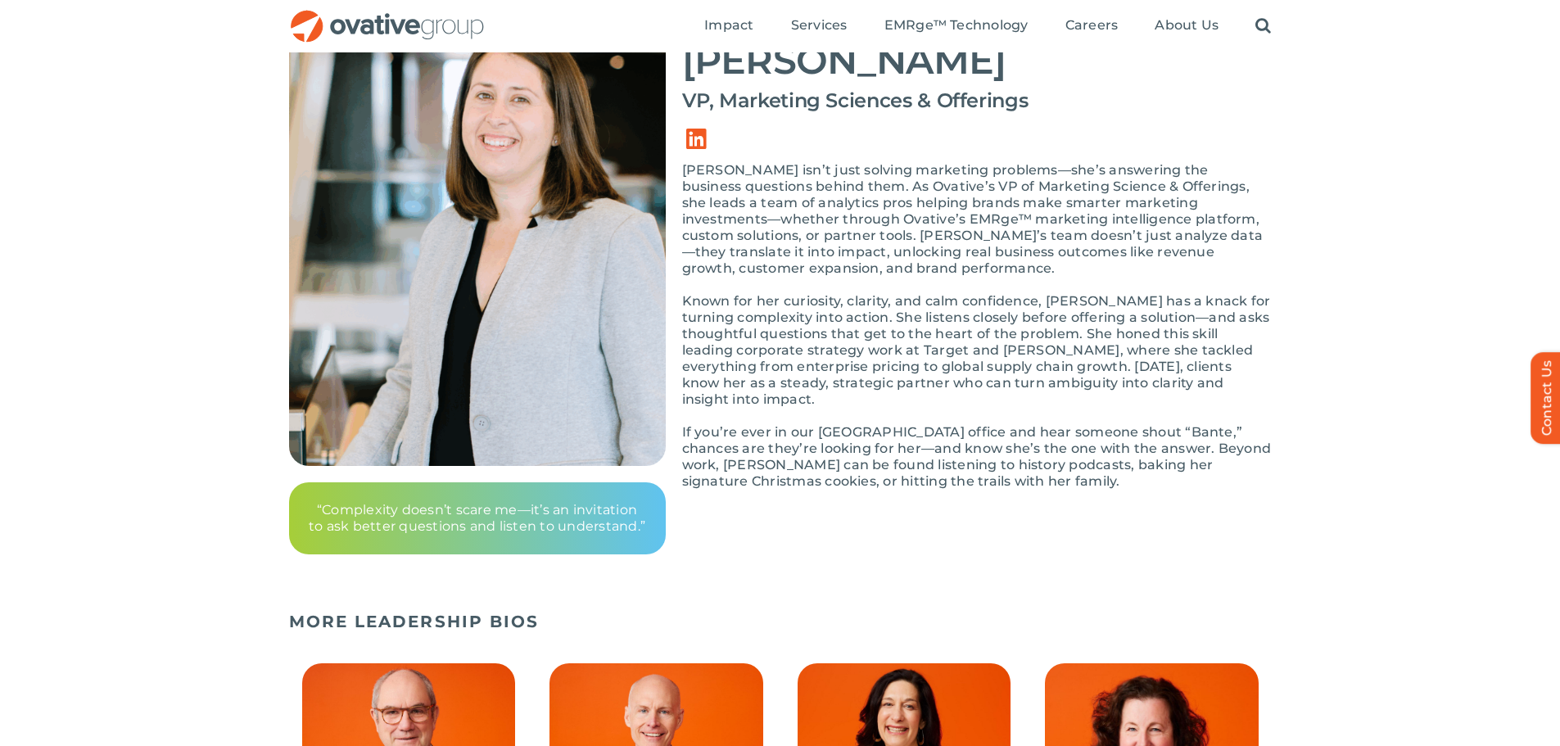
click at [1064, 478] on div "Kate isn’t just solving marketing problems—she’s answering the business questio…" at bounding box center [976, 334] width 589 height 344
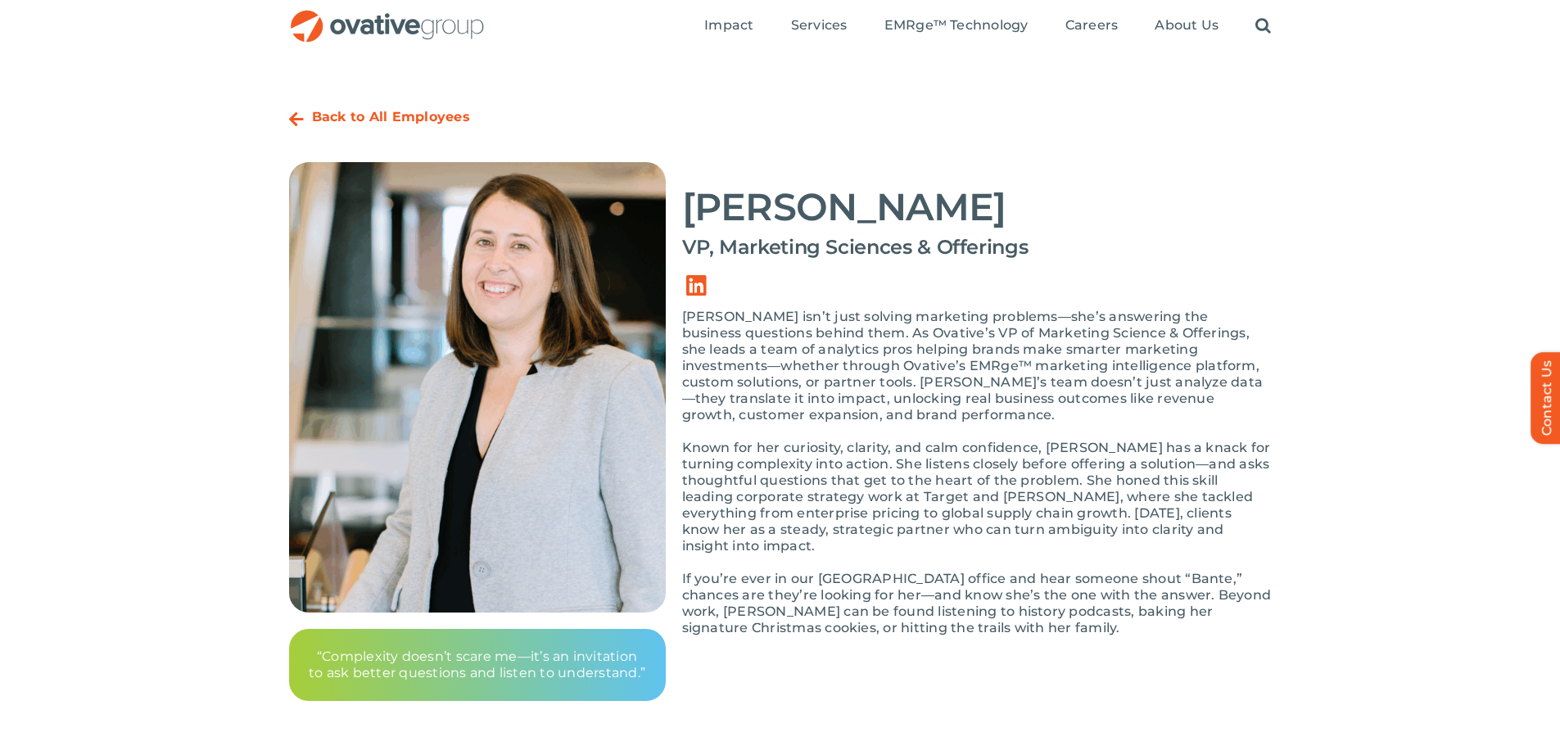
scroll to position [0, 0]
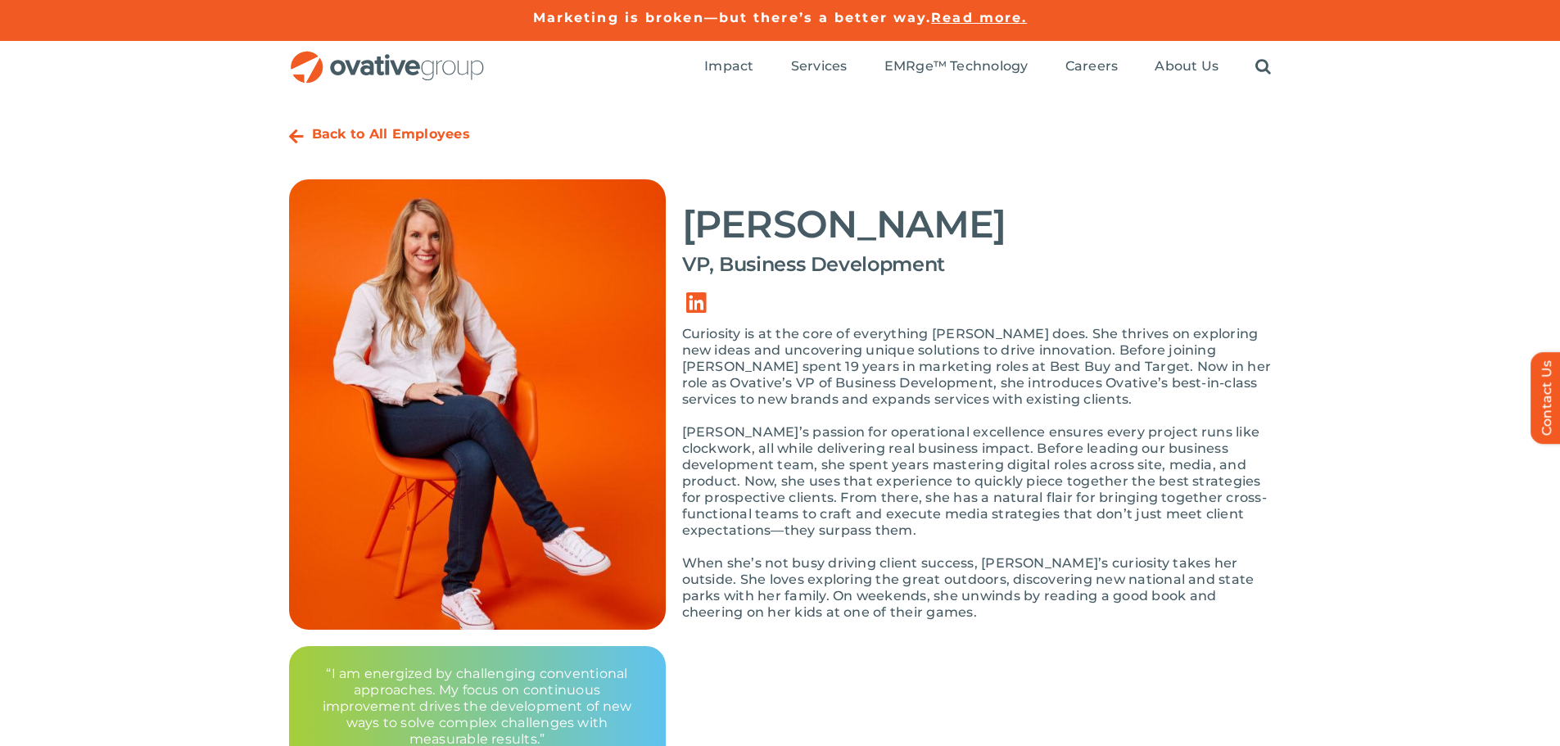
click at [1007, 400] on p "Curiosity is at the core of everything [PERSON_NAME] does. She thrives on explo…" at bounding box center [976, 367] width 589 height 82
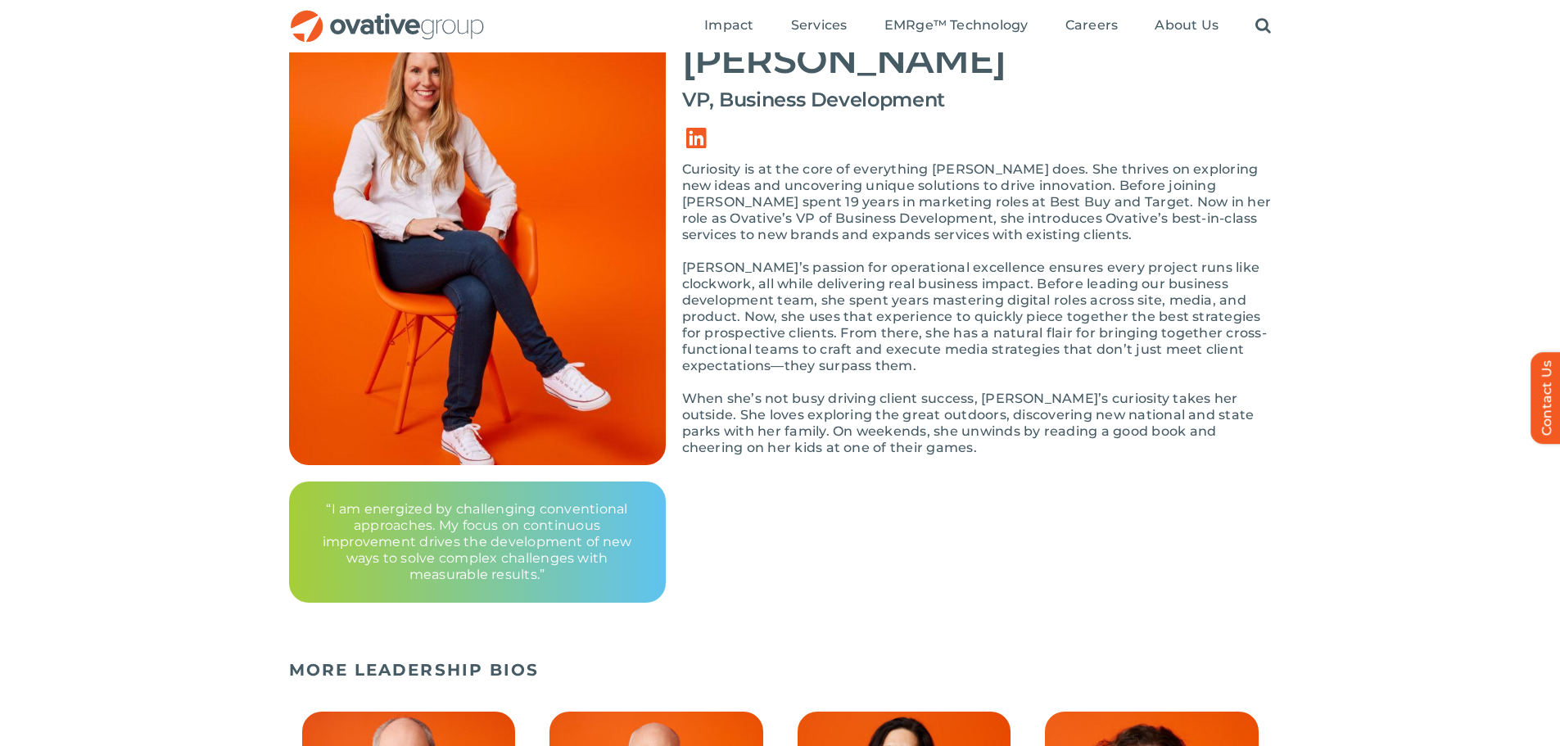
scroll to position [164, 0]
click at [1056, 329] on p "[PERSON_NAME]’s passion for operational excellence ensures every project runs l…" at bounding box center [976, 317] width 589 height 115
click at [1075, 345] on p "[PERSON_NAME]’s passion for operational excellence ensures every project runs l…" at bounding box center [976, 317] width 589 height 115
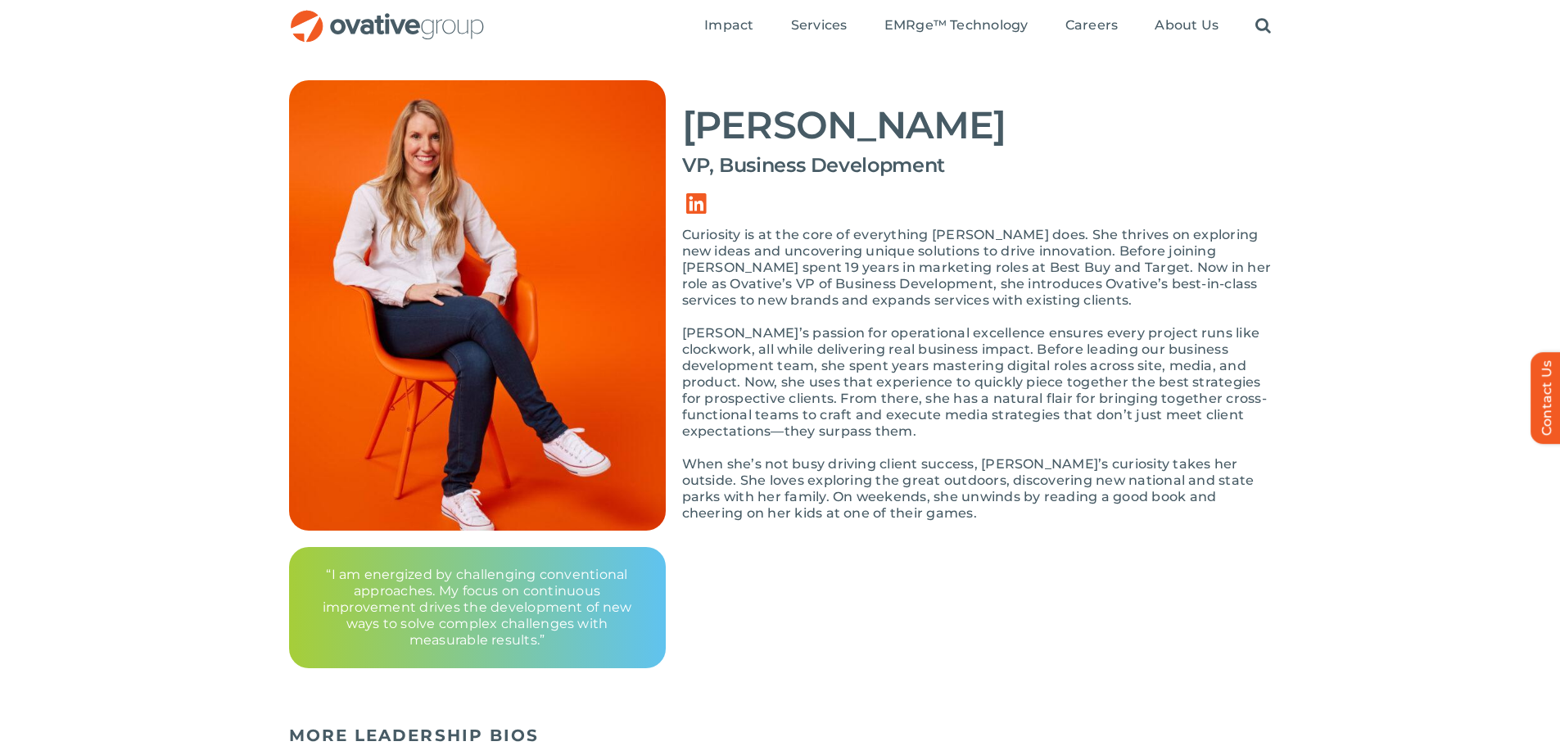
scroll to position [82, 0]
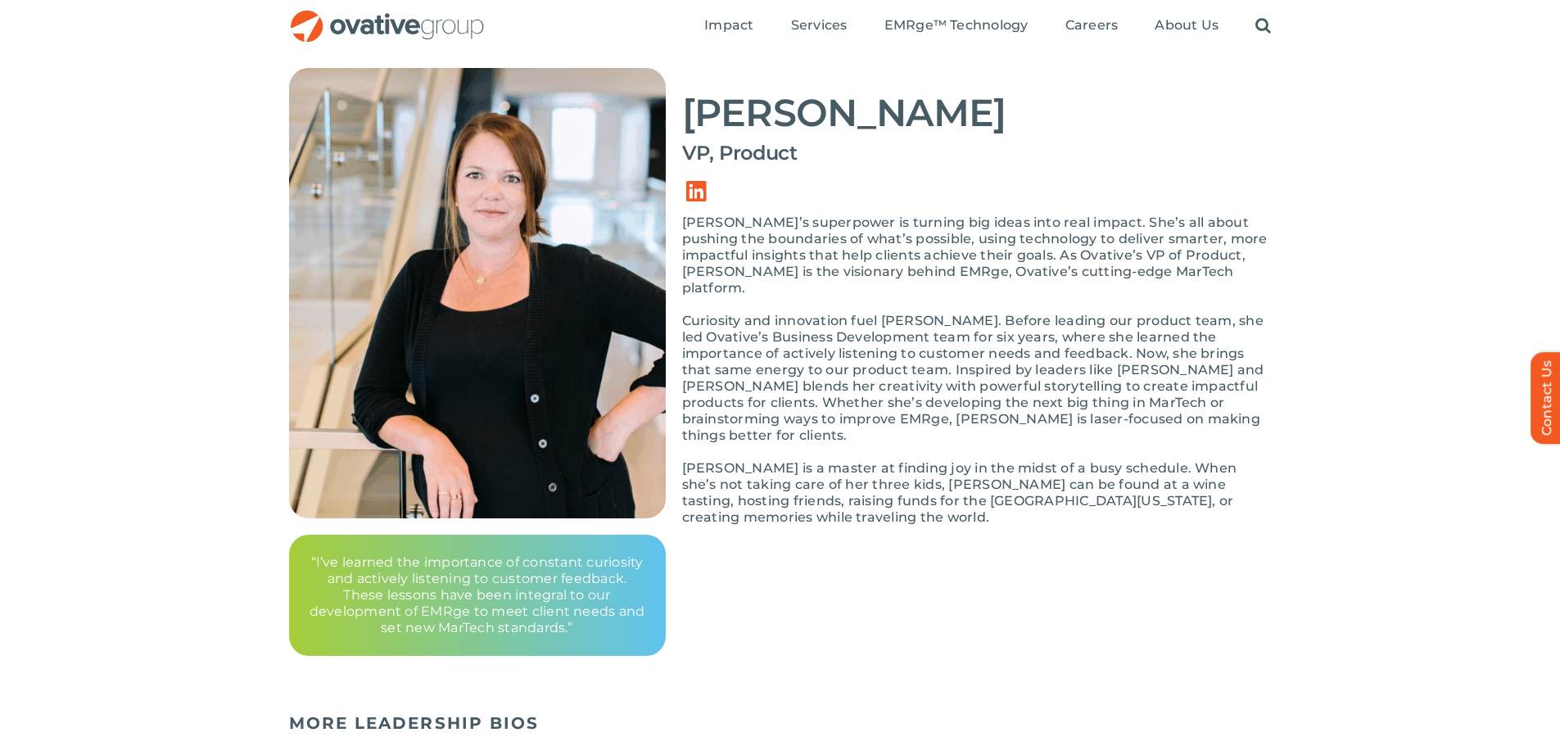
scroll to position [164, 0]
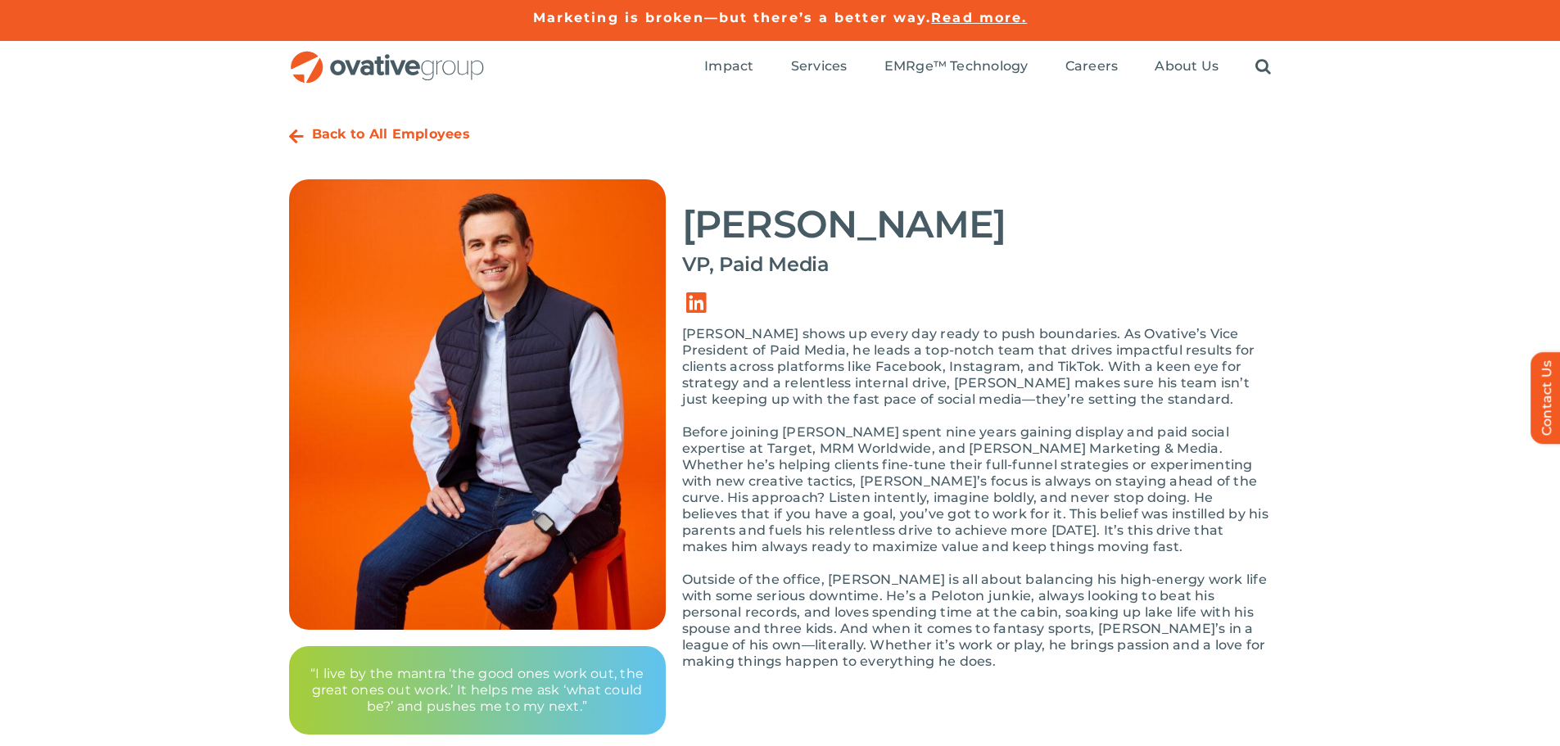
click at [1037, 508] on p "Before joining [PERSON_NAME] spent nine years gaining display and paid social e…" at bounding box center [976, 489] width 589 height 131
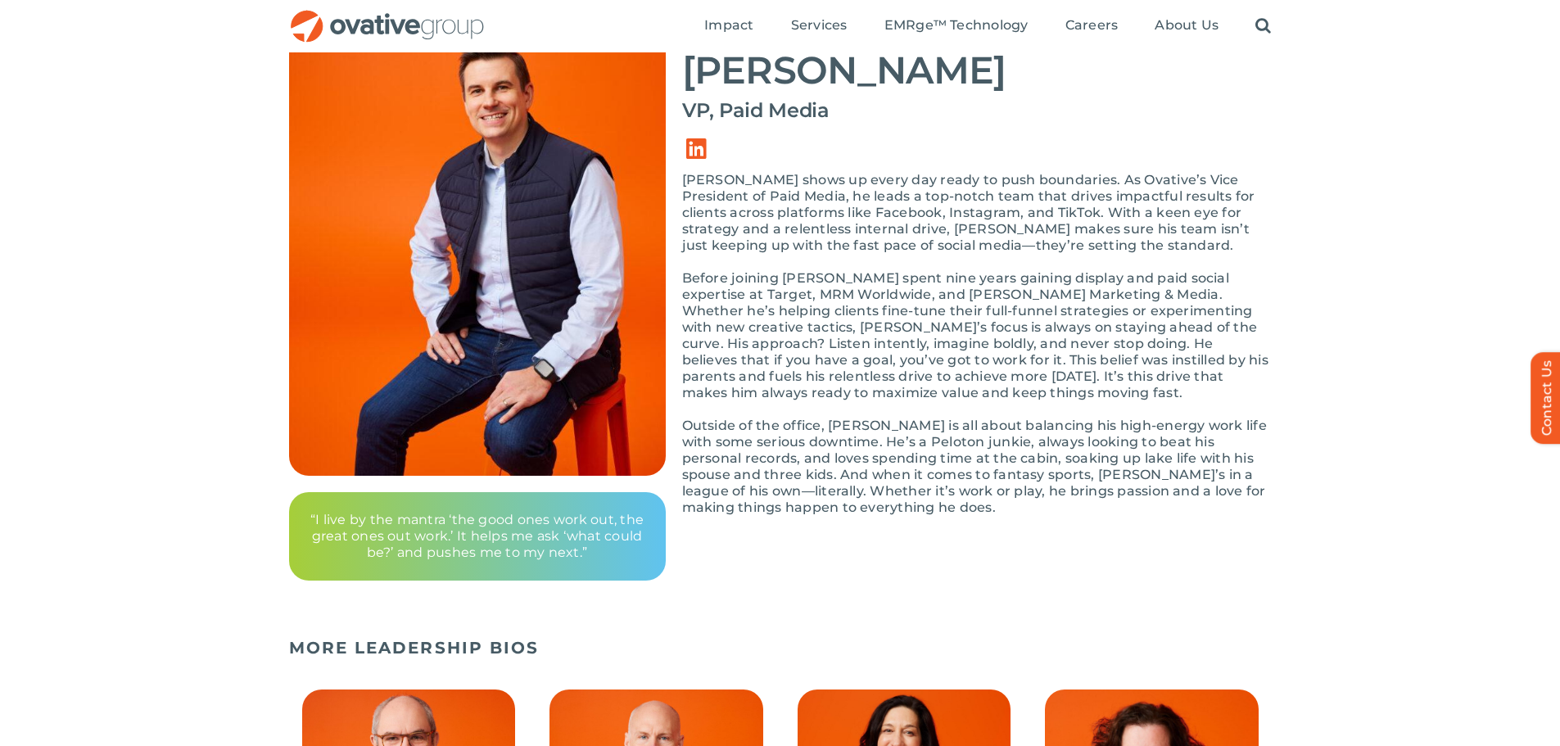
scroll to position [164, 0]
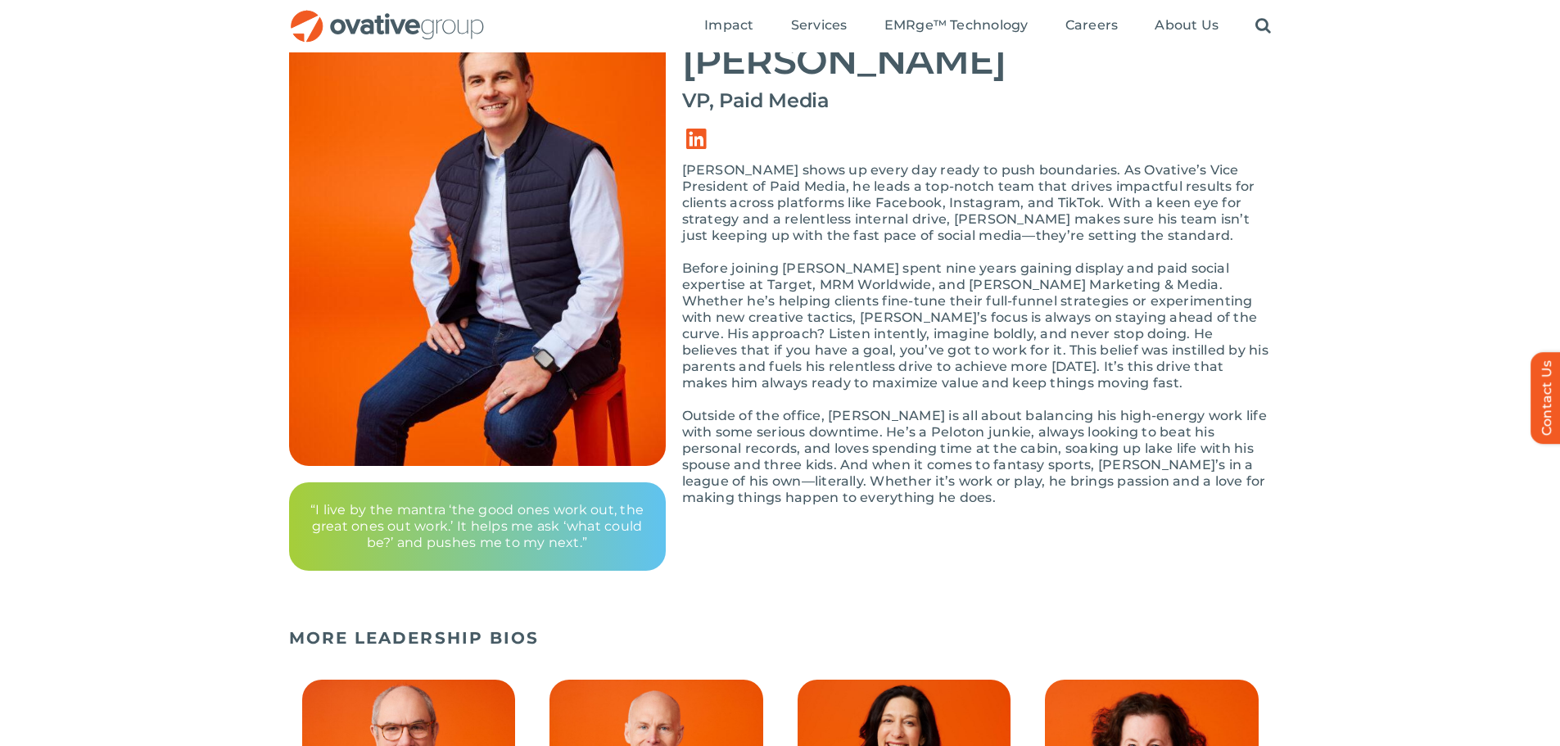
click at [1287, 504] on div "Back to All Employees [PERSON_NAME] VP, Paid Media “I live by the mantra ‘the g…" at bounding box center [780, 275] width 1560 height 690
